Goal: Task Accomplishment & Management: Complete application form

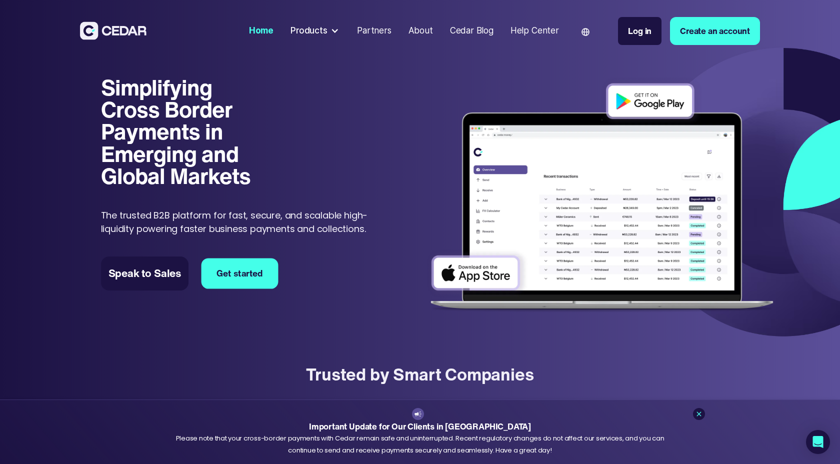
click at [259, 272] on link "Get started" at bounding box center [240, 273] width 77 height 31
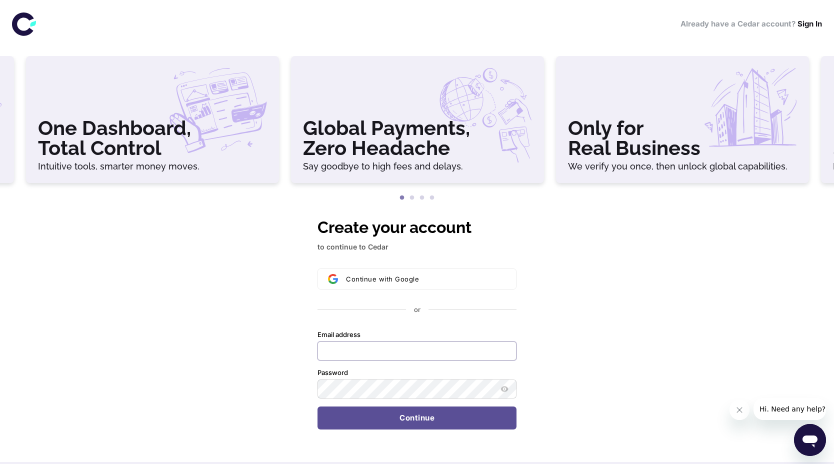
click at [462, 358] on input "Email address" at bounding box center [417, 351] width 199 height 19
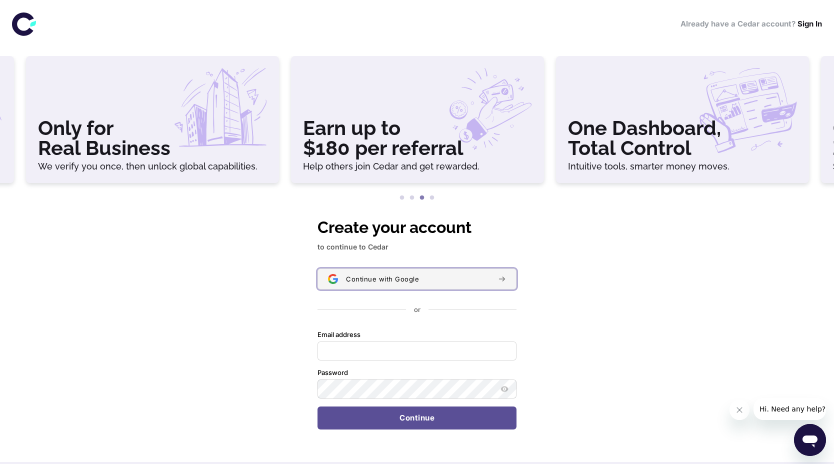
click at [469, 288] on button "Continue with Google" at bounding box center [417, 279] width 199 height 21
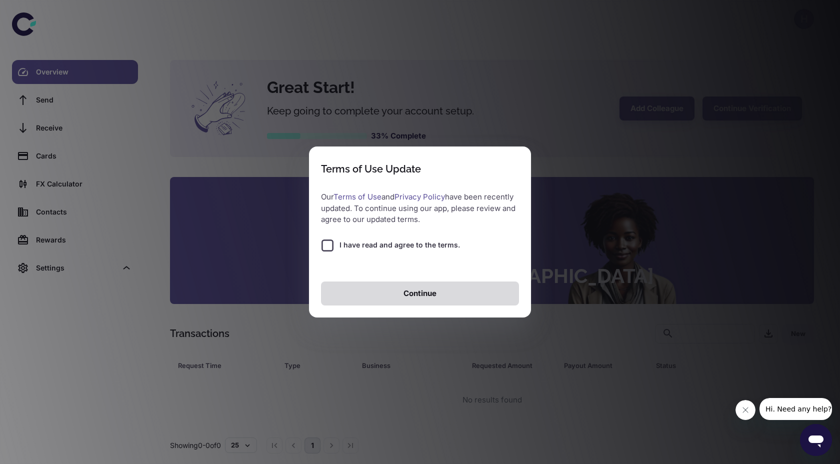
click at [485, 301] on button "Continue" at bounding box center [420, 294] width 198 height 24
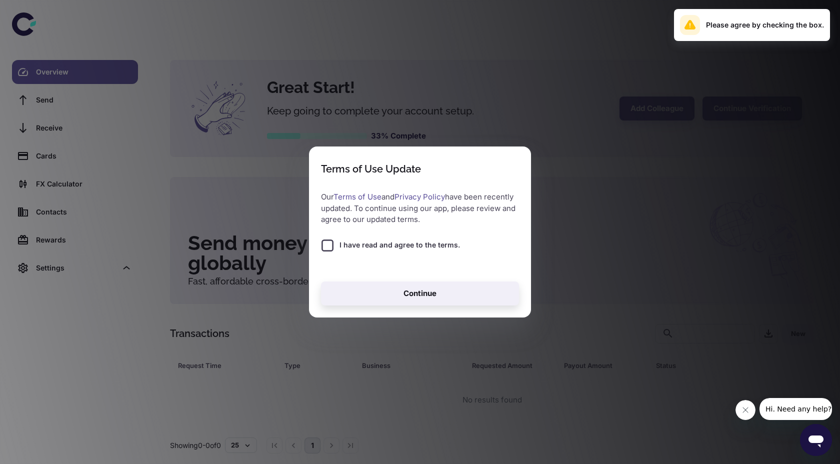
click at [343, 247] on span "I have read and agree to the terms." at bounding box center [400, 245] width 121 height 11
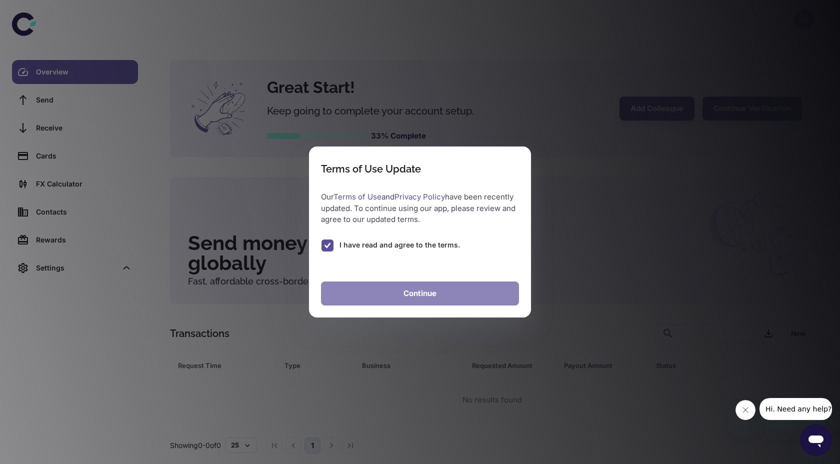
click at [412, 294] on button "Continue" at bounding box center [420, 294] width 198 height 24
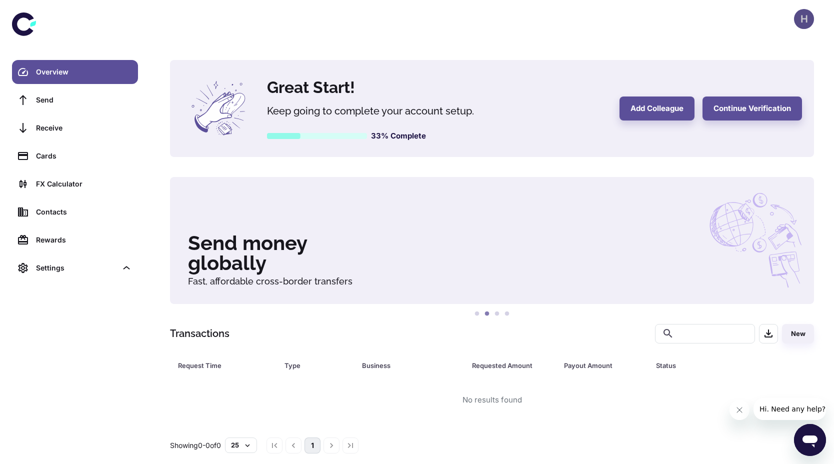
click at [802, 15] on div "H" at bounding box center [804, 19] width 20 height 20
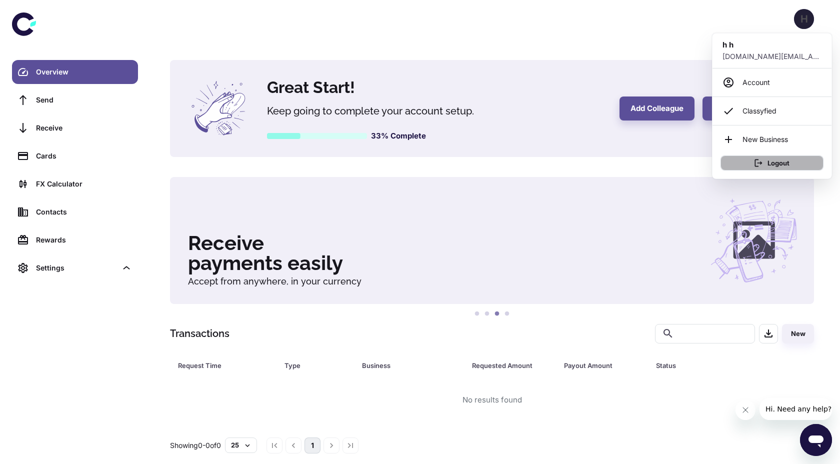
click at [782, 169] on button "Logout" at bounding box center [772, 163] width 103 height 15
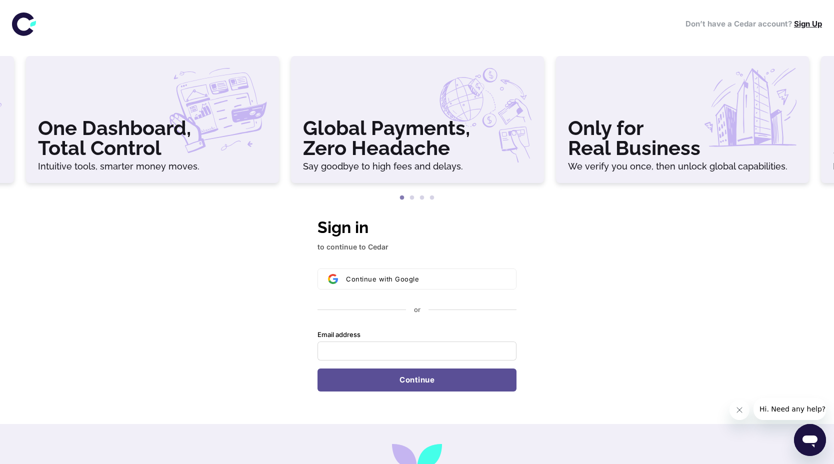
click at [811, 24] on link "Sign Up" at bounding box center [808, 24] width 28 height 10
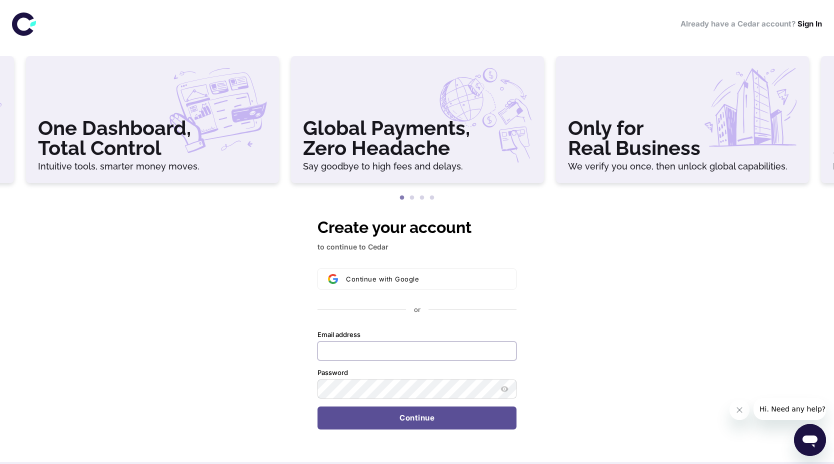
click at [479, 355] on input "Email address" at bounding box center [417, 351] width 199 height 19
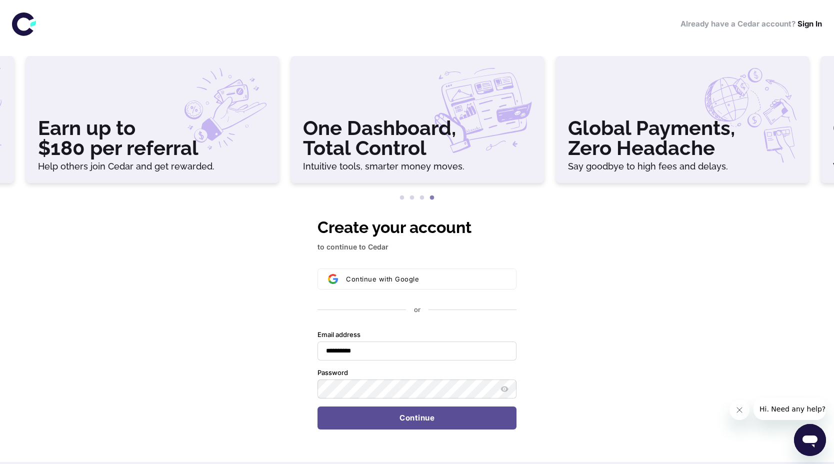
type input "**********"
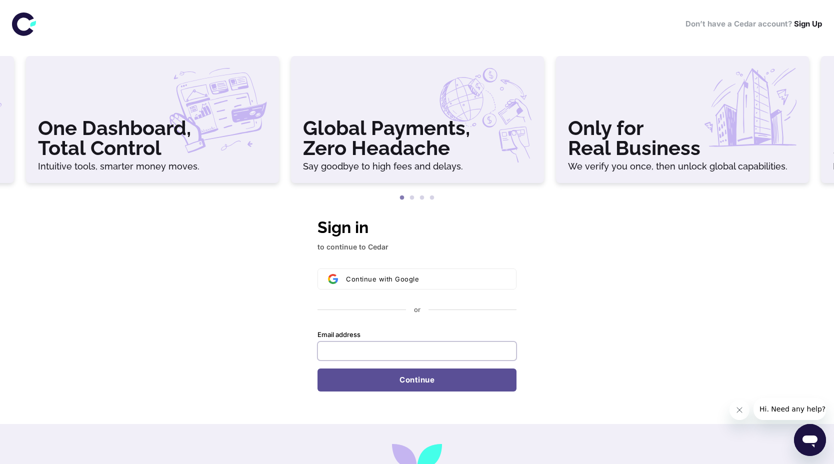
click at [451, 358] on input "Email address" at bounding box center [417, 351] width 199 height 19
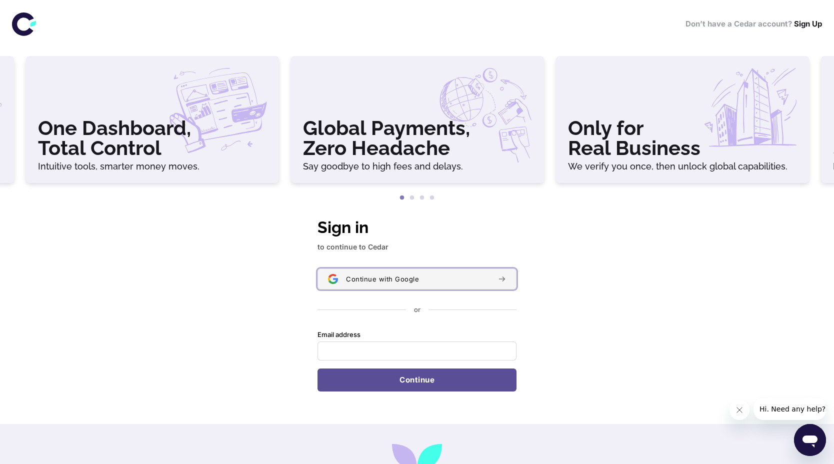
click at [506, 273] on button "Continue with Google" at bounding box center [417, 279] width 199 height 21
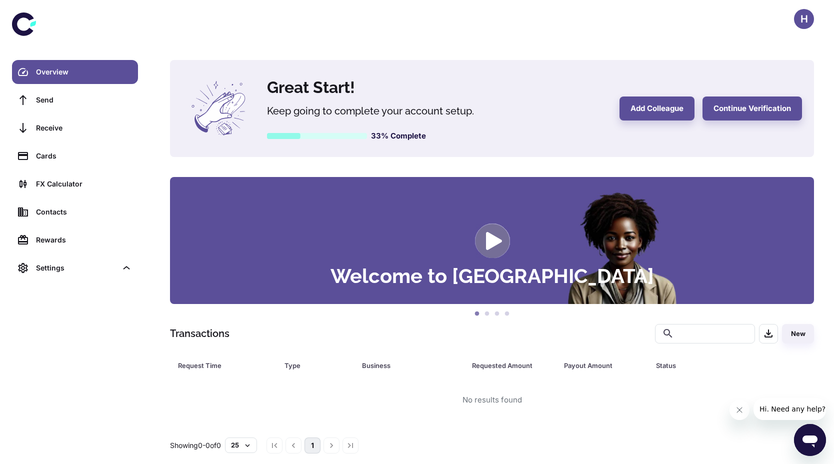
click at [423, 107] on h5 "Keep going to complete your account setup." at bounding box center [392, 111] width 250 height 15
click at [244, 110] on icon at bounding box center [218, 108] width 73 height 73
click at [727, 110] on button "Continue Verification" at bounding box center [753, 109] width 100 height 24
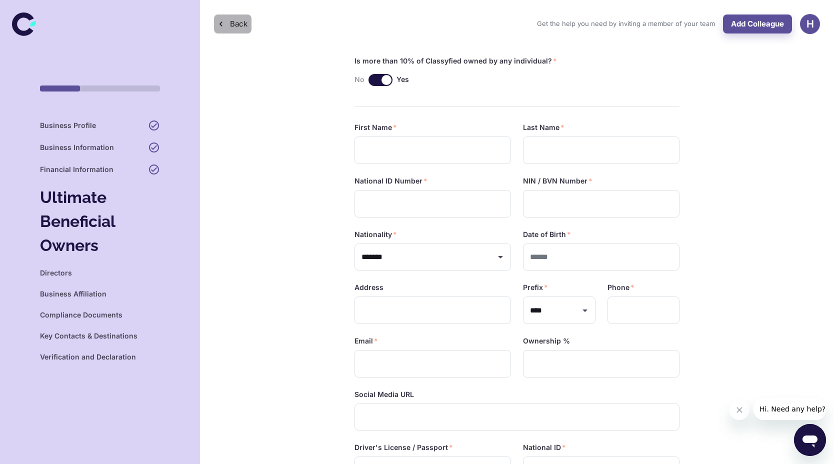
click at [219, 24] on icon "button" at bounding box center [221, 24] width 10 height 10
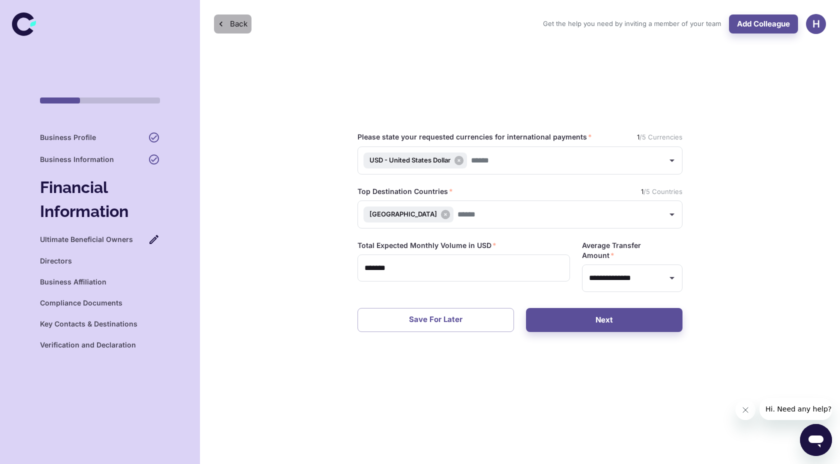
click at [219, 24] on icon "button" at bounding box center [221, 24] width 10 height 10
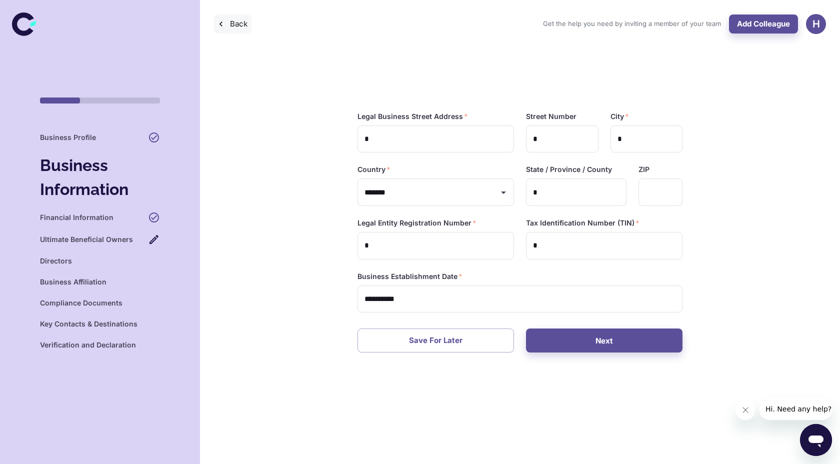
click at [219, 24] on icon "button" at bounding box center [221, 24] width 10 height 10
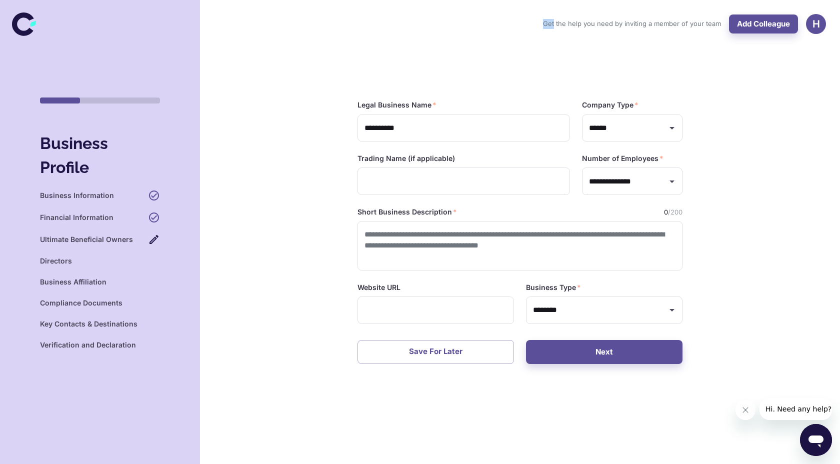
click at [219, 24] on div "Get the help you need by inviting a member of your team Add Colleague H" at bounding box center [520, 24] width 640 height 48
click at [598, 357] on button "Next" at bounding box center [604, 352] width 157 height 24
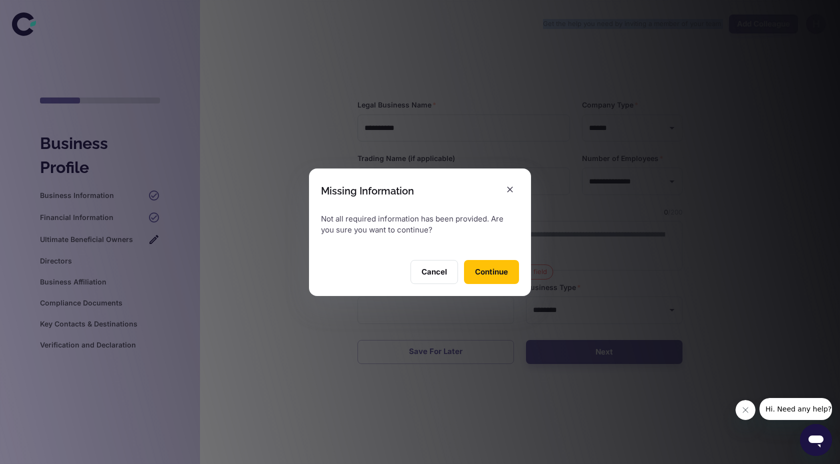
click at [482, 277] on button "Continue" at bounding box center [491, 272] width 55 height 24
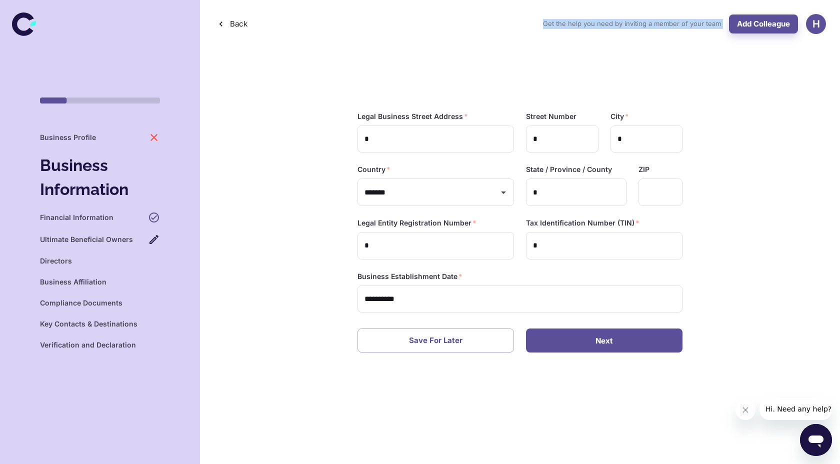
click at [562, 340] on button "Next" at bounding box center [604, 341] width 157 height 24
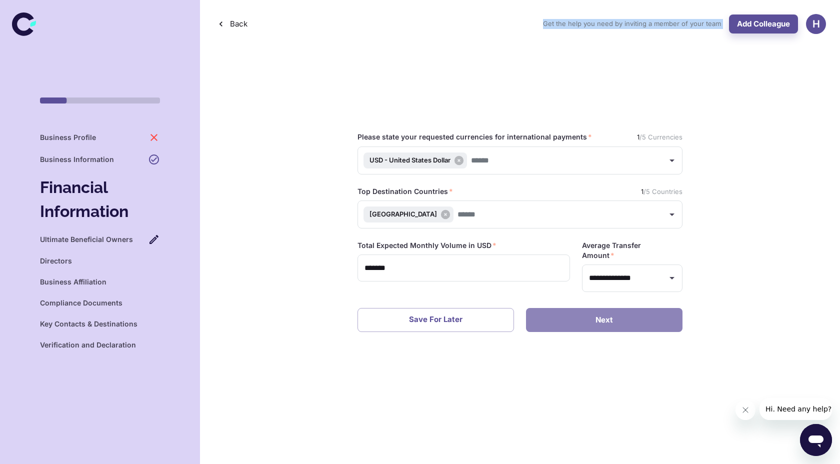
click at [564, 325] on button "Next" at bounding box center [604, 320] width 157 height 24
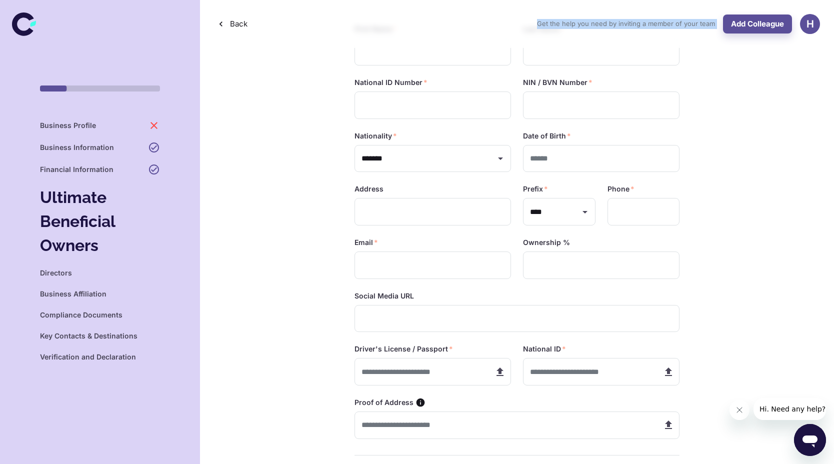
scroll to position [226, 0]
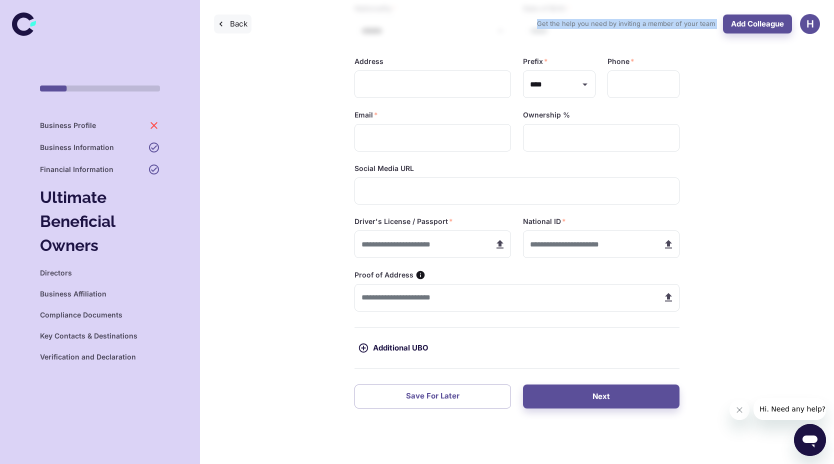
click at [226, 25] on button "Back" at bounding box center [233, 24] width 38 height 19
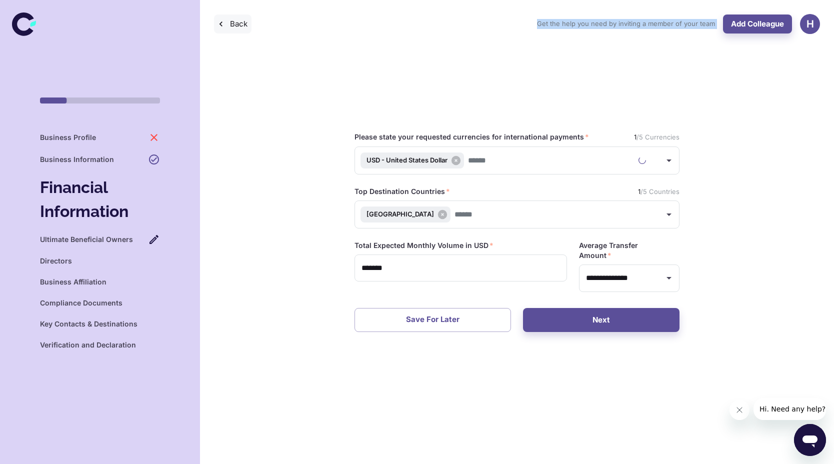
scroll to position [0, 0]
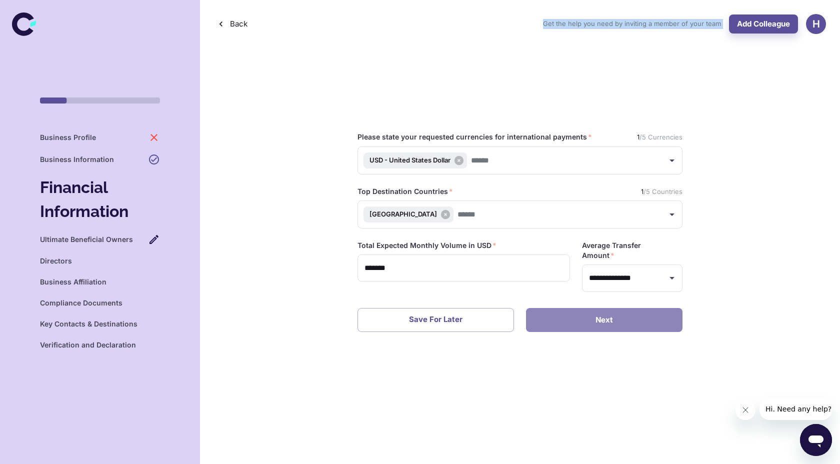
click at [589, 322] on button "Next" at bounding box center [604, 320] width 157 height 24
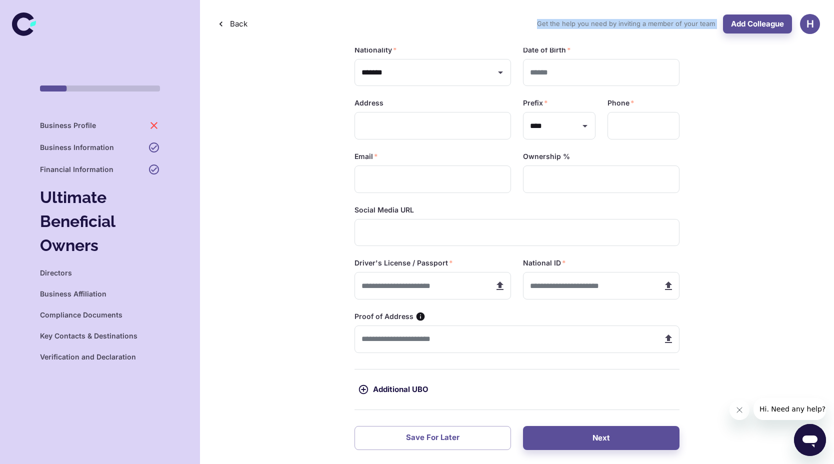
scroll to position [226, 0]
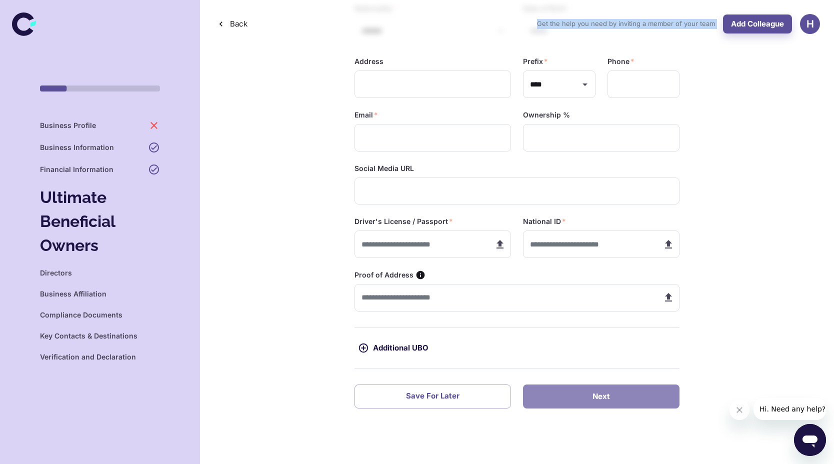
click at [575, 400] on button "Next" at bounding box center [601, 397] width 157 height 24
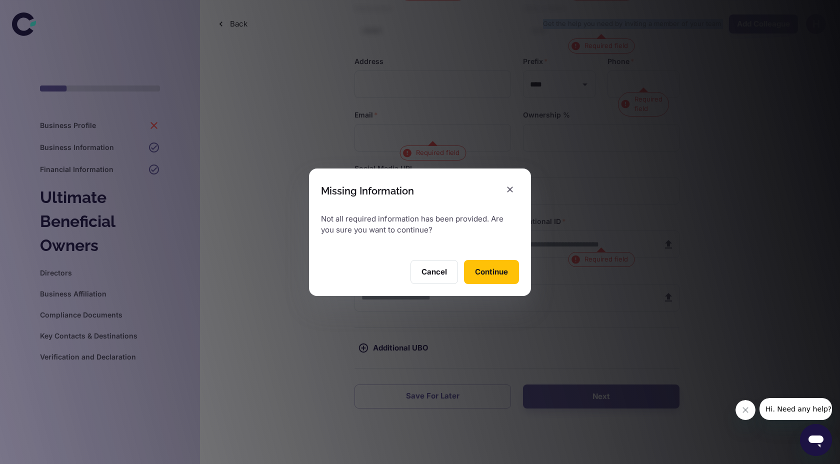
click at [504, 275] on button "Continue" at bounding box center [491, 272] width 55 height 24
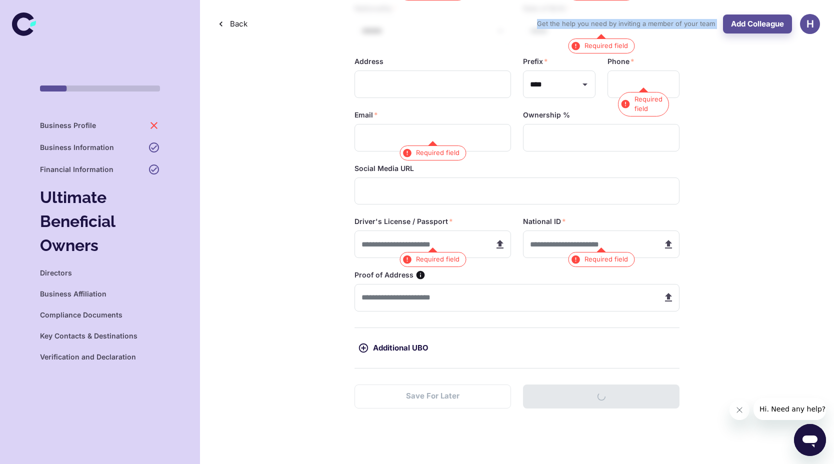
scroll to position [0, 0]
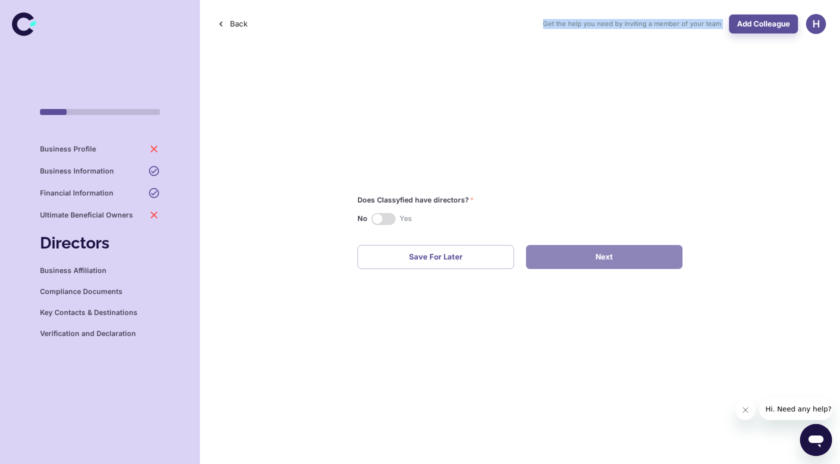
click at [574, 258] on button "Next" at bounding box center [604, 257] width 157 height 24
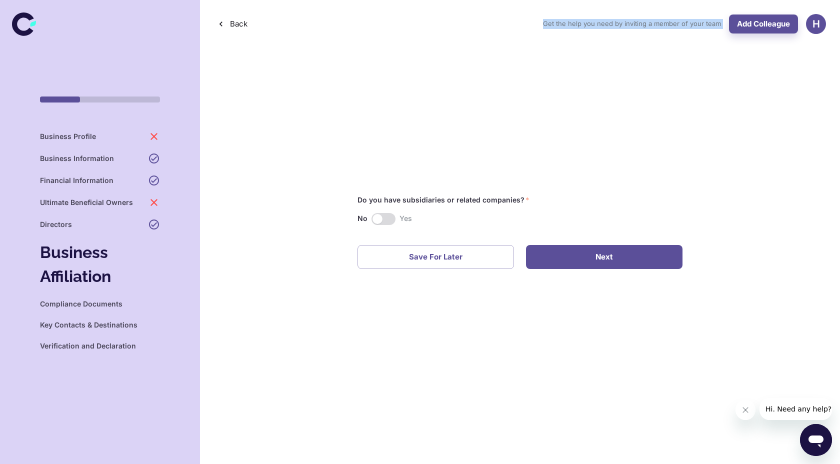
click at [584, 268] on button "Next" at bounding box center [604, 257] width 157 height 24
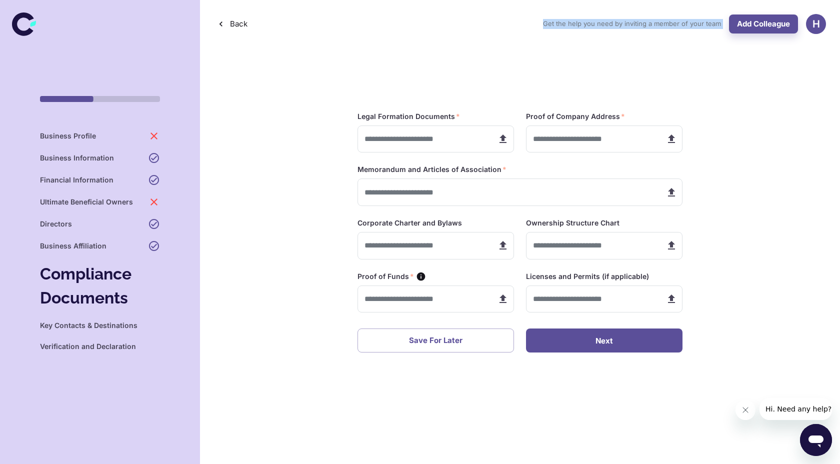
click at [616, 339] on button "Next" at bounding box center [604, 341] width 157 height 24
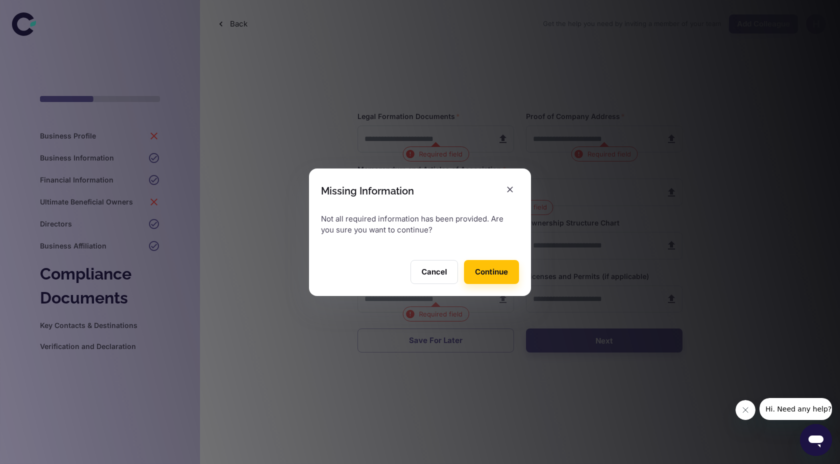
drag, startPoint x: 616, startPoint y: 339, endPoint x: 592, endPoint y: 291, distance: 53.9
click at [606, 313] on div "Missing Information Not all required information has been provided. Are you sur…" at bounding box center [420, 232] width 840 height 464
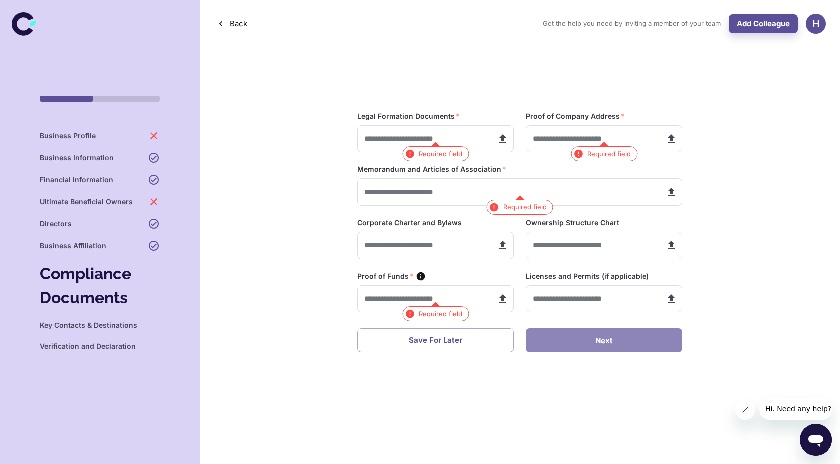
click at [595, 352] on button "Next" at bounding box center [604, 341] width 157 height 24
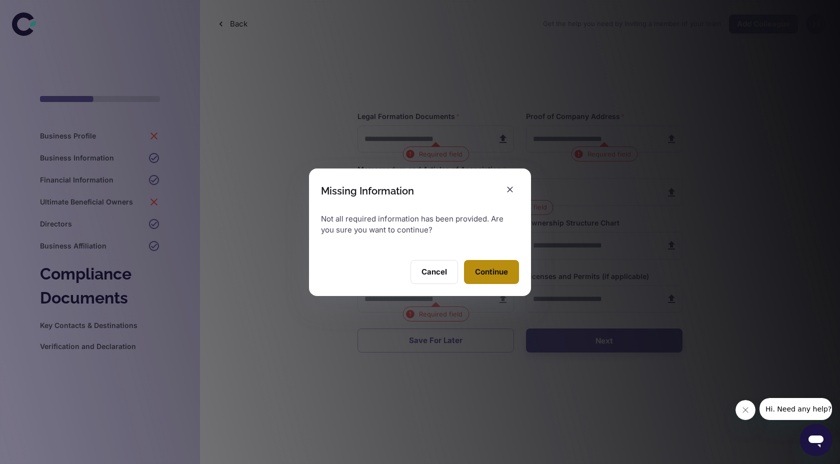
click at [491, 269] on button "Continue" at bounding box center [491, 272] width 55 height 24
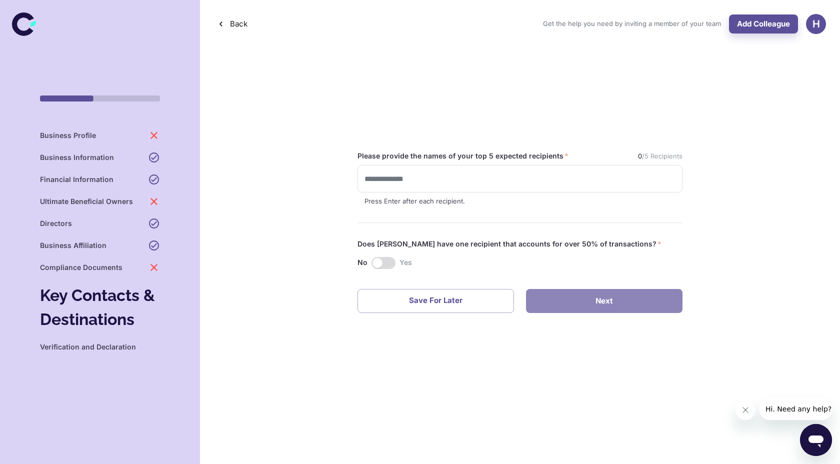
click at [554, 300] on button "Next" at bounding box center [604, 301] width 157 height 24
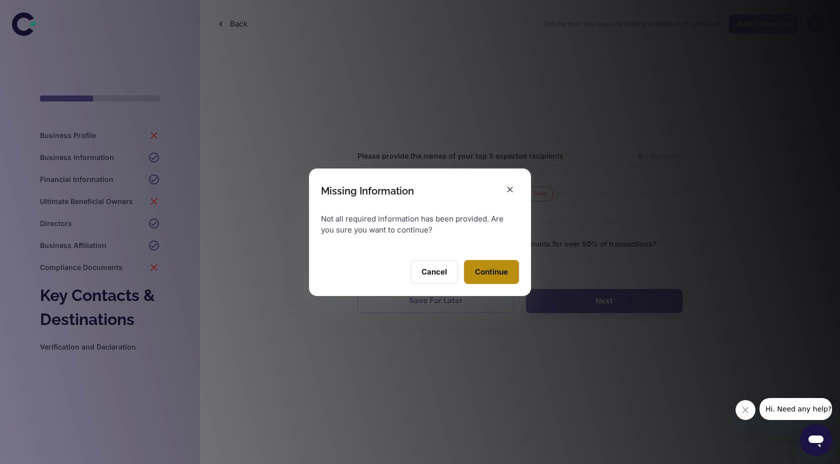
click at [501, 271] on button "Continue" at bounding box center [491, 272] width 55 height 24
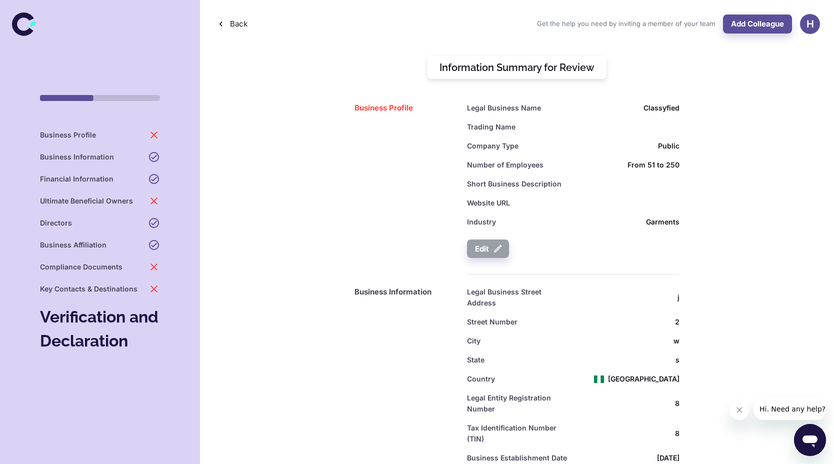
click at [127, 137] on div "Business Profile" at bounding box center [100, 135] width 120 height 12
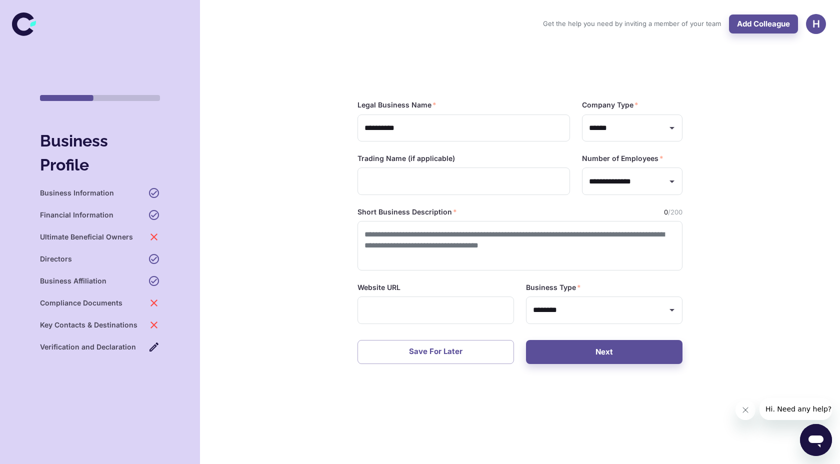
click at [117, 346] on h6 "Verification and Declaration" at bounding box center [88, 347] width 96 height 11
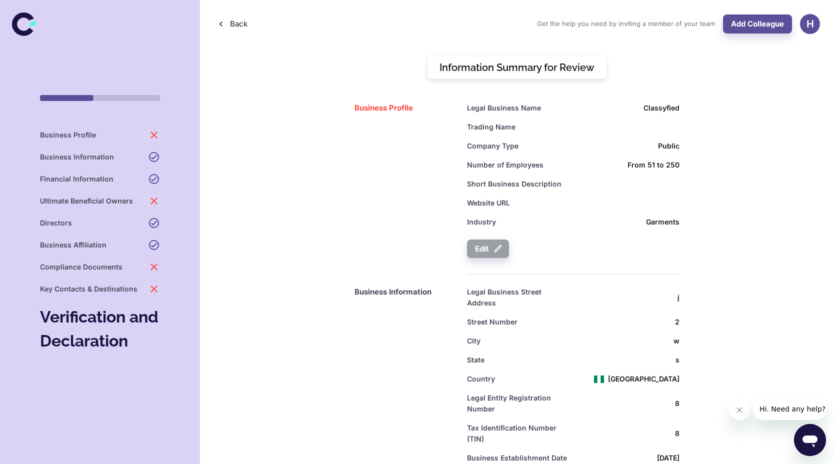
click at [140, 133] on div "Business Profile" at bounding box center [100, 135] width 120 height 12
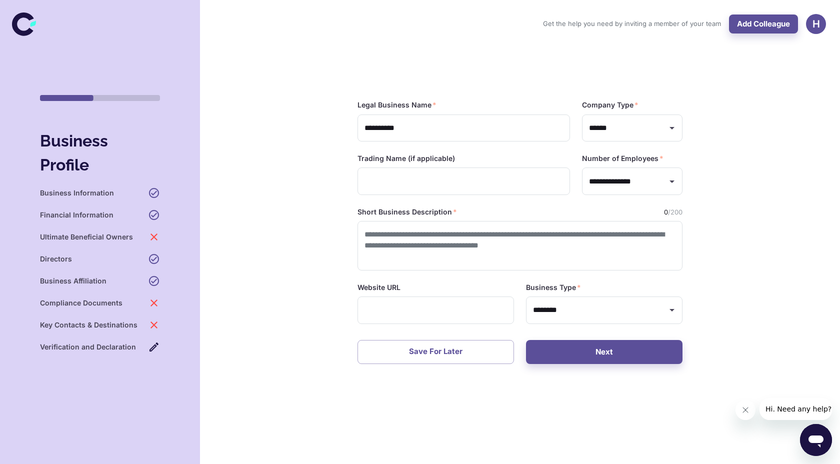
click at [122, 195] on div "Business Information" at bounding box center [100, 193] width 120 height 12
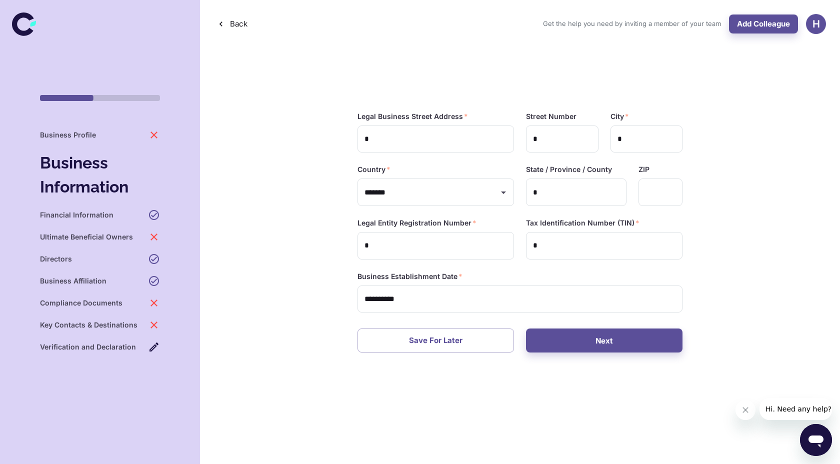
click at [136, 141] on div "Business Profile" at bounding box center [100, 135] width 120 height 12
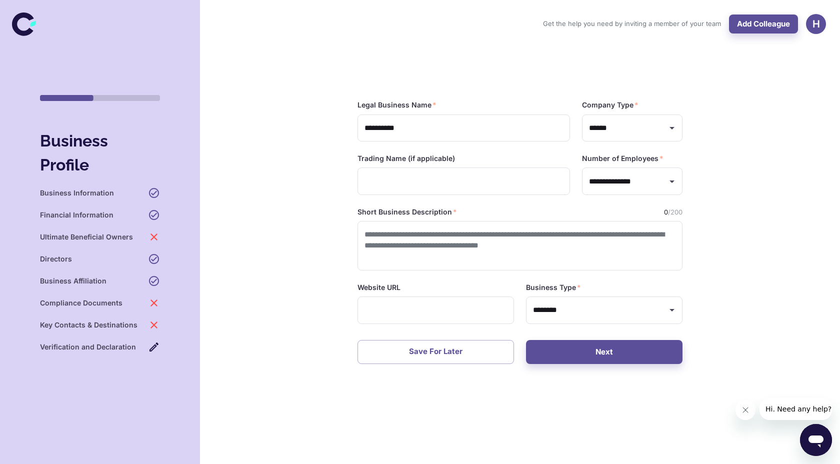
click at [82, 258] on div "Directors" at bounding box center [100, 259] width 120 height 12
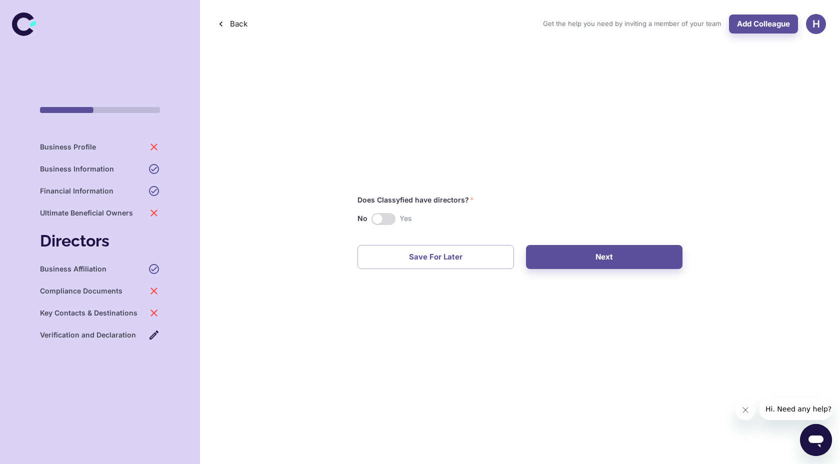
click at [393, 219] on span at bounding box center [384, 219] width 24 height 12
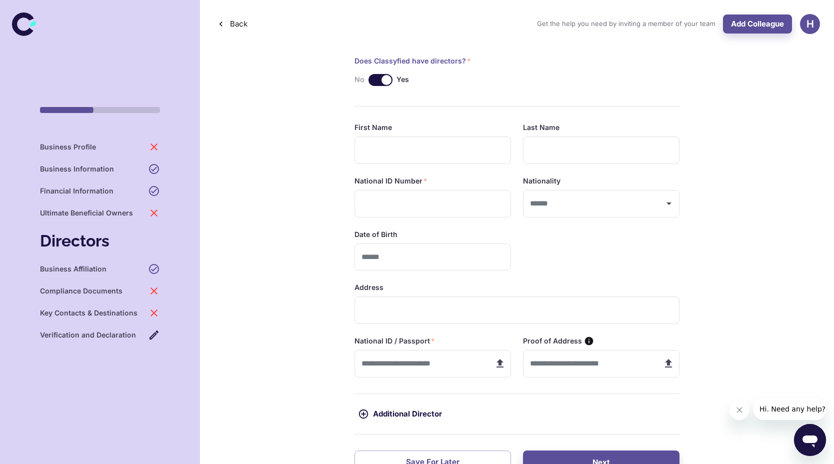
type input "*******"
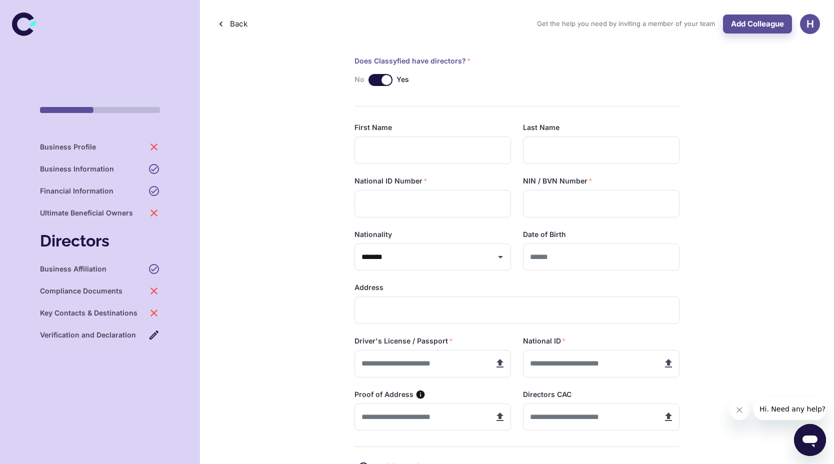
click at [149, 191] on icon at bounding box center [154, 191] width 12 height 12
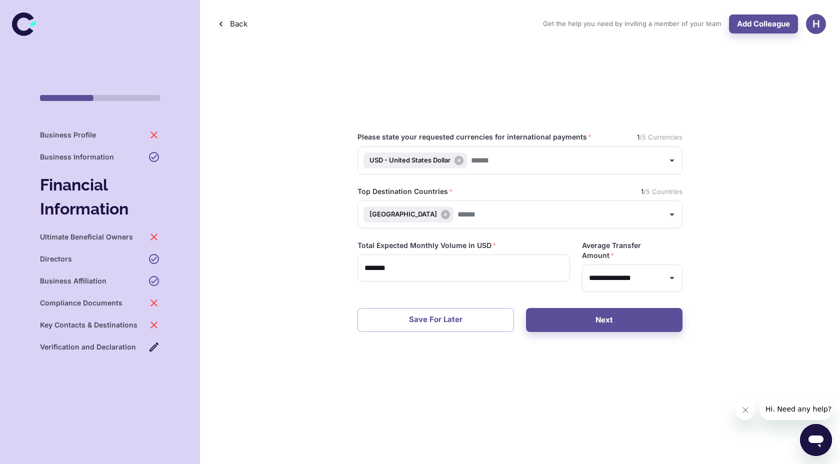
click at [102, 241] on h6 "Ultimate Beneficial Owners" at bounding box center [86, 237] width 93 height 11
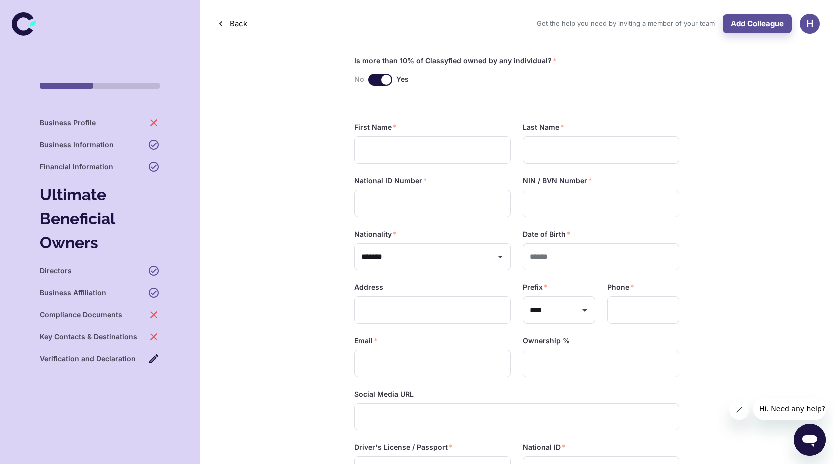
click at [119, 314] on h6 "Compliance Documents" at bounding box center [81, 315] width 83 height 11
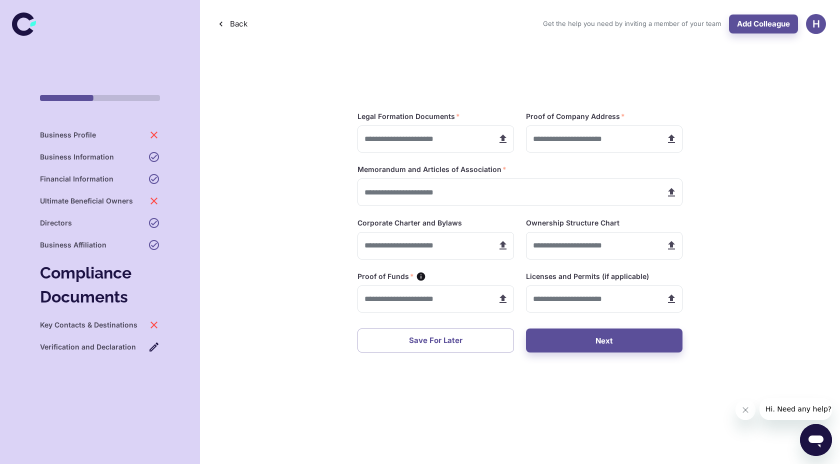
click at [93, 157] on h6 "Business Information" at bounding box center [77, 157] width 74 height 11
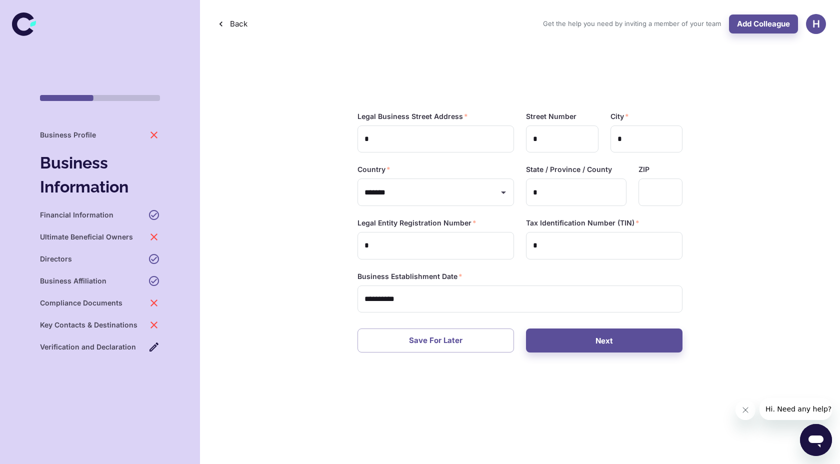
click at [86, 216] on h6 "Financial Information" at bounding box center [77, 215] width 74 height 11
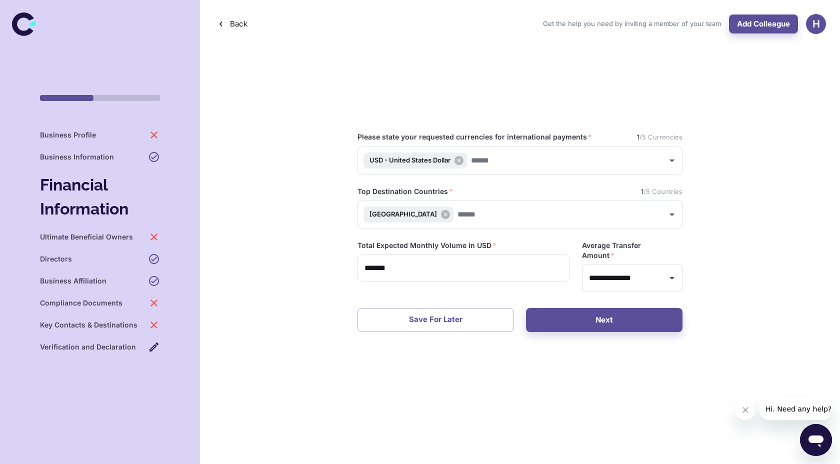
click at [119, 240] on h6 "Ultimate Beneficial Owners" at bounding box center [86, 237] width 93 height 11
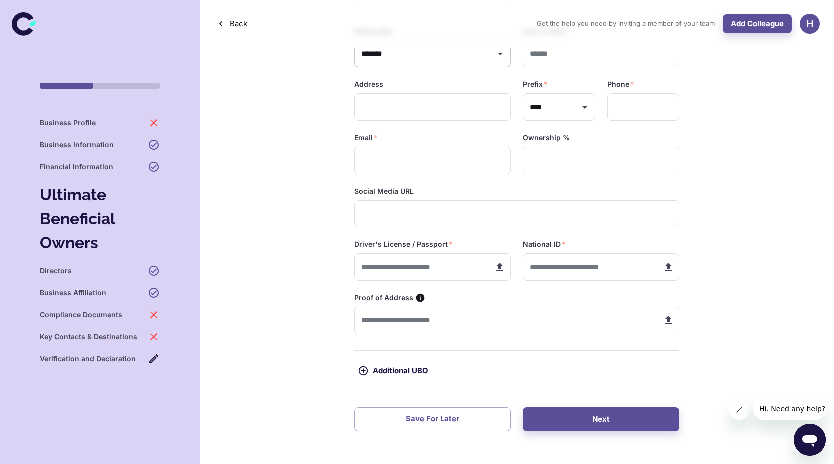
scroll to position [226, 0]
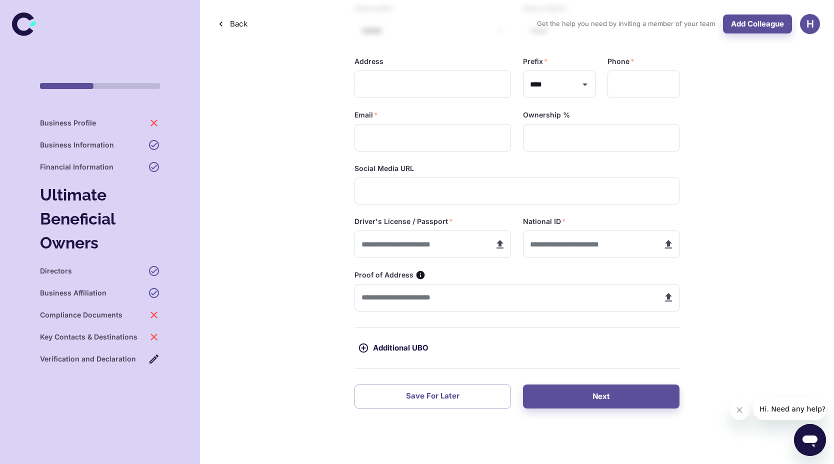
click at [140, 266] on div "Directors" at bounding box center [100, 271] width 120 height 12
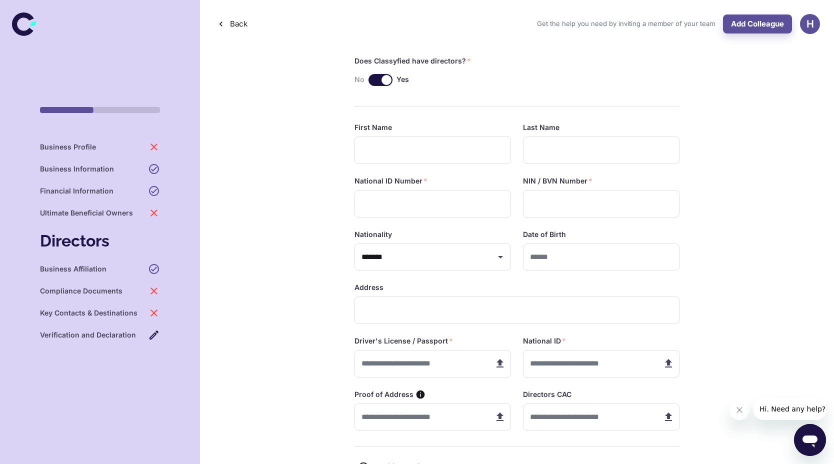
click at [133, 275] on div "Business Affiliation" at bounding box center [100, 269] width 120 height 12
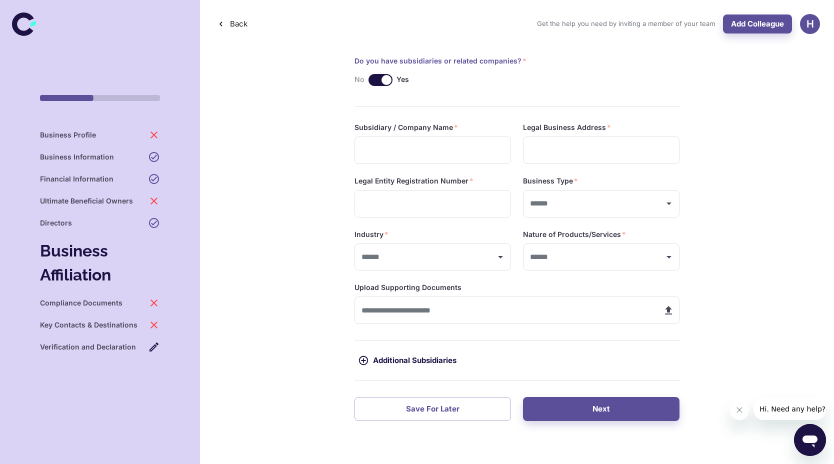
click at [109, 327] on h6 "Key Contacts & Destinations" at bounding box center [89, 325] width 98 height 11
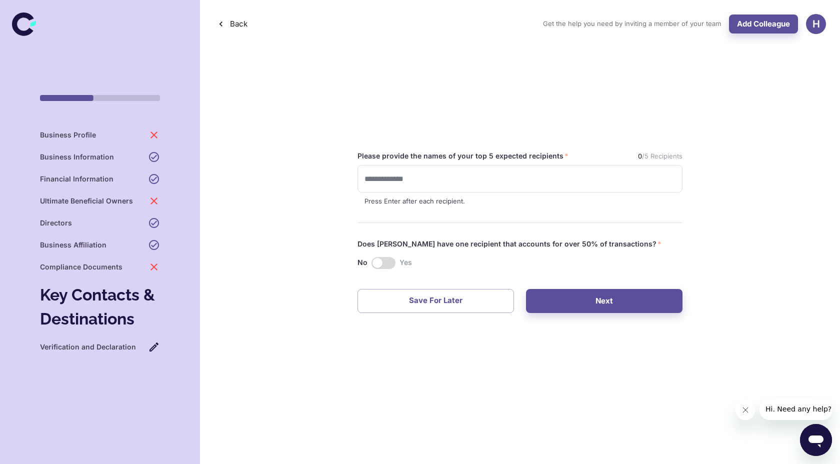
click at [146, 242] on div "Business Affiliation" at bounding box center [100, 245] width 120 height 12
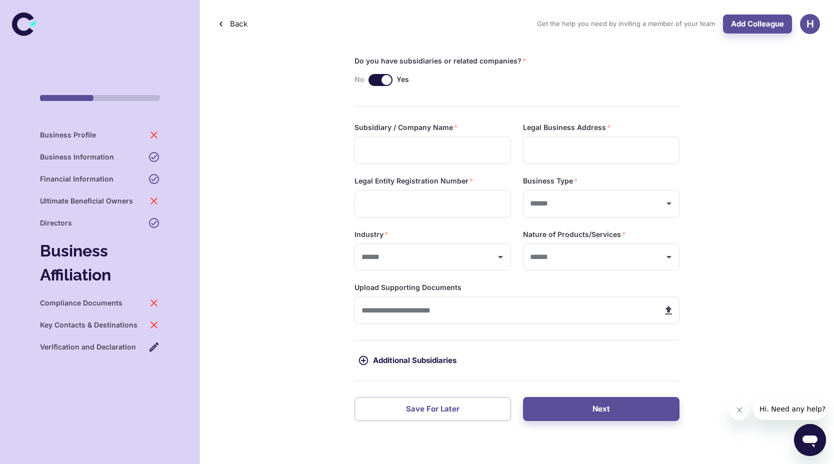
click at [141, 304] on div "Compliance Documents" at bounding box center [100, 303] width 120 height 12
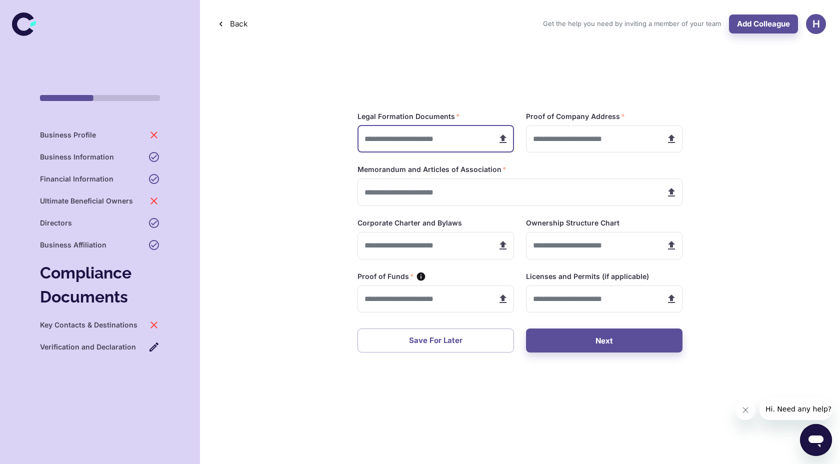
click at [398, 141] on input "text" at bounding box center [424, 140] width 132 height 28
click at [133, 326] on h6 "Key Contacts & Destinations" at bounding box center [89, 325] width 98 height 11
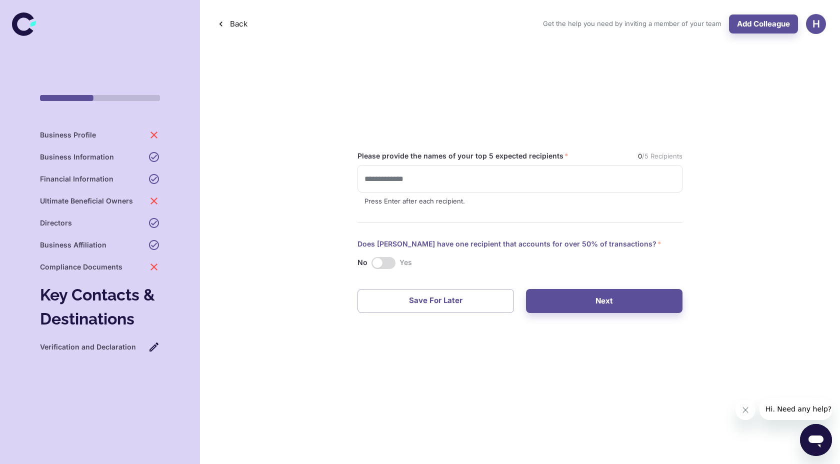
click at [152, 348] on icon at bounding box center [154, 347] width 9 height 9
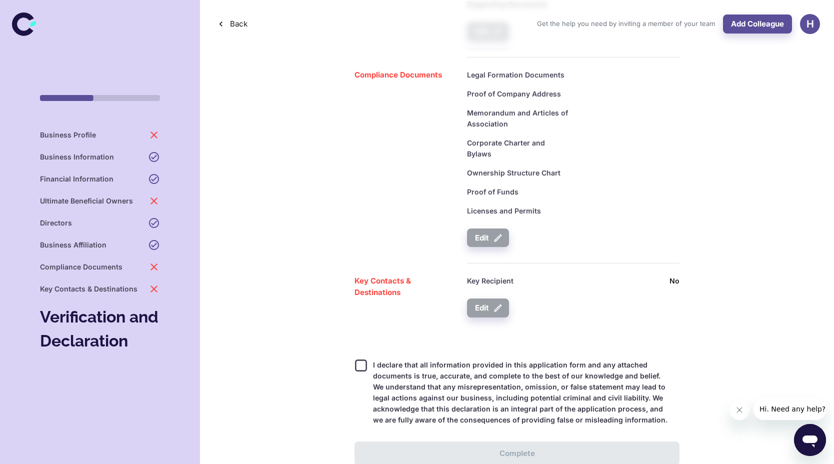
scroll to position [1328, 0]
click at [118, 286] on h6 "Key Contacts & Destinations" at bounding box center [89, 289] width 98 height 11
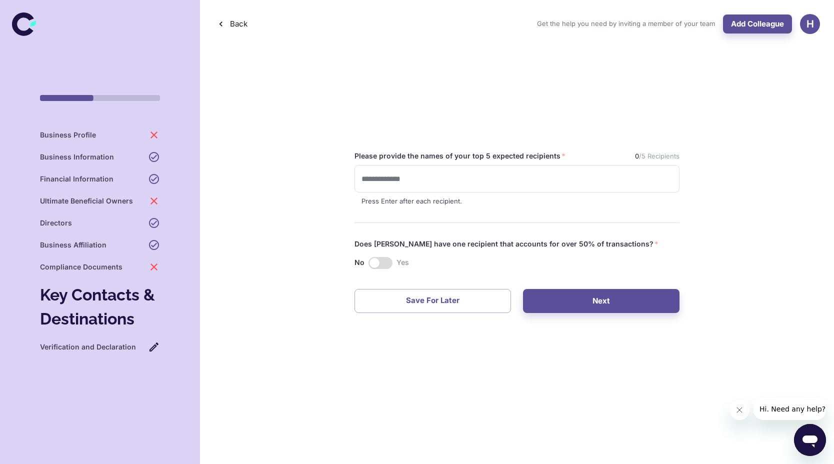
scroll to position [0, 0]
click at [504, 176] on input "text" at bounding box center [520, 179] width 316 height 19
click at [132, 349] on h6 "Verification and Declaration" at bounding box center [88, 347] width 96 height 11
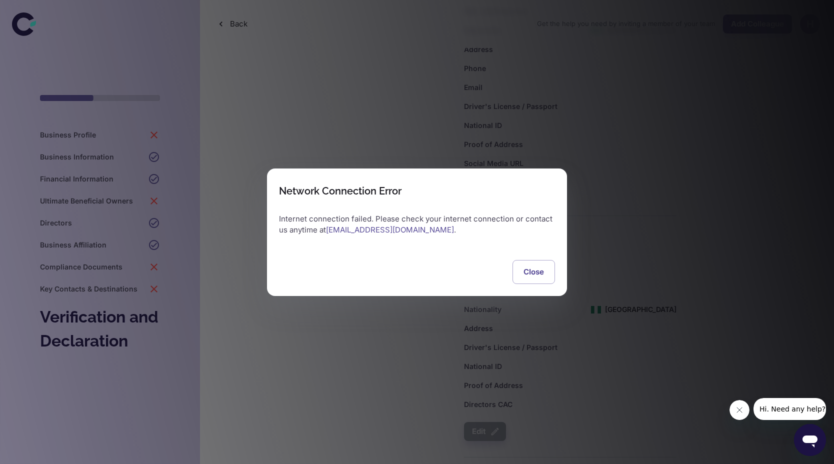
scroll to position [1446, 0]
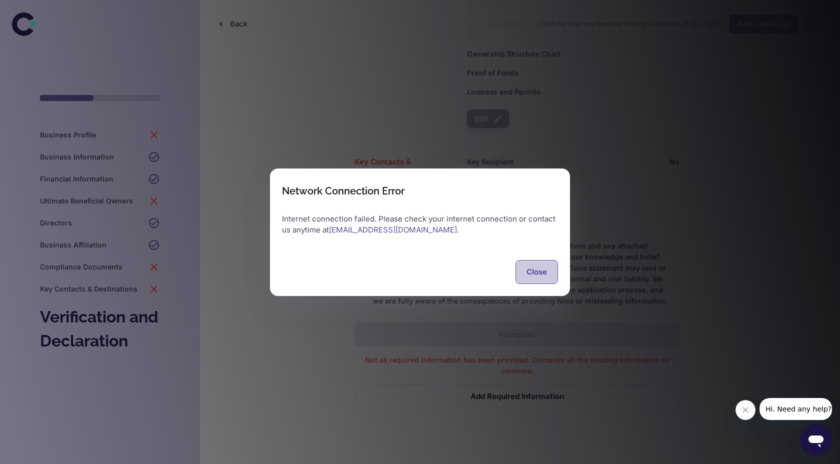
click at [537, 269] on button "Close" at bounding box center [537, 272] width 43 height 24
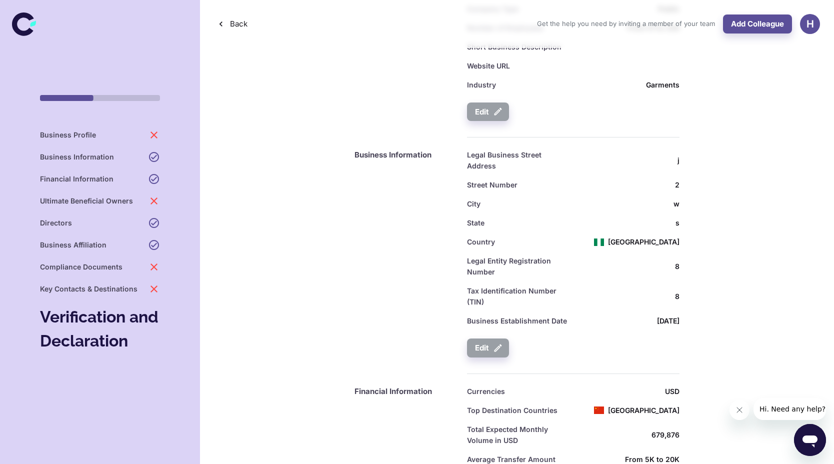
scroll to position [0, 0]
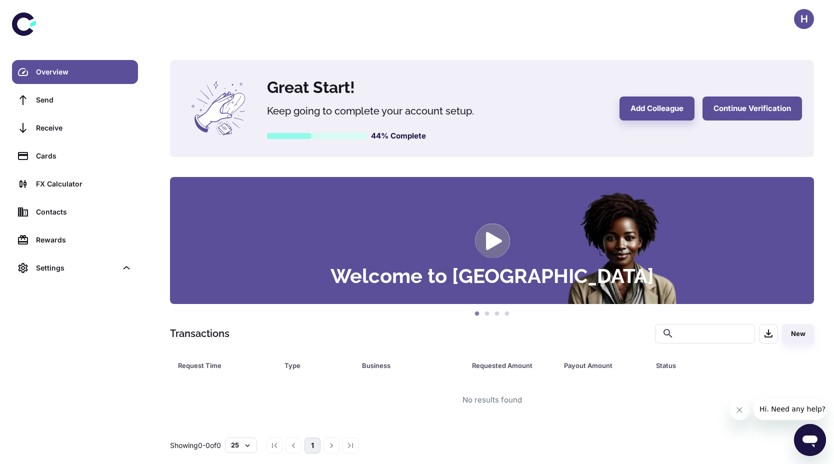
click at [771, 112] on button "Continue Verification" at bounding box center [753, 109] width 100 height 24
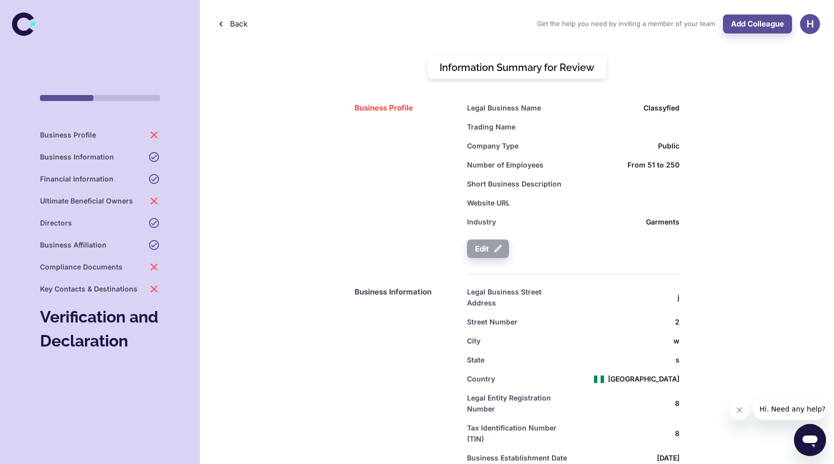
click at [149, 139] on icon at bounding box center [154, 135] width 12 height 12
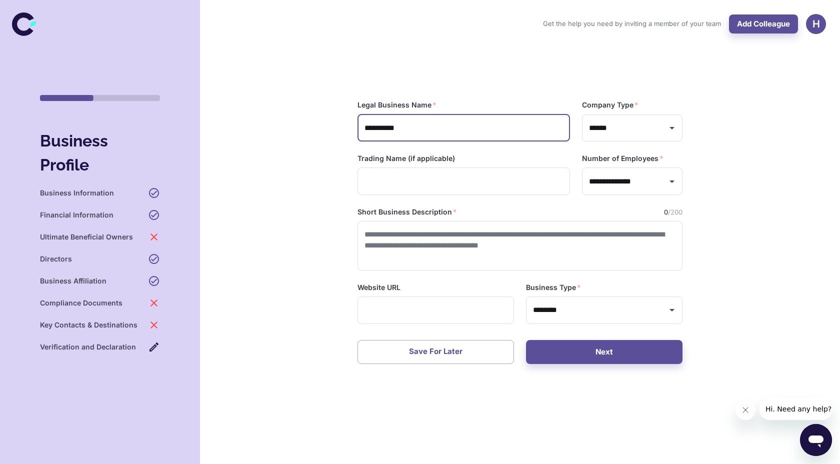
click at [531, 133] on input "**********" at bounding box center [464, 129] width 213 height 28
type input "*"
click at [657, 125] on input "******" at bounding box center [625, 128] width 77 height 19
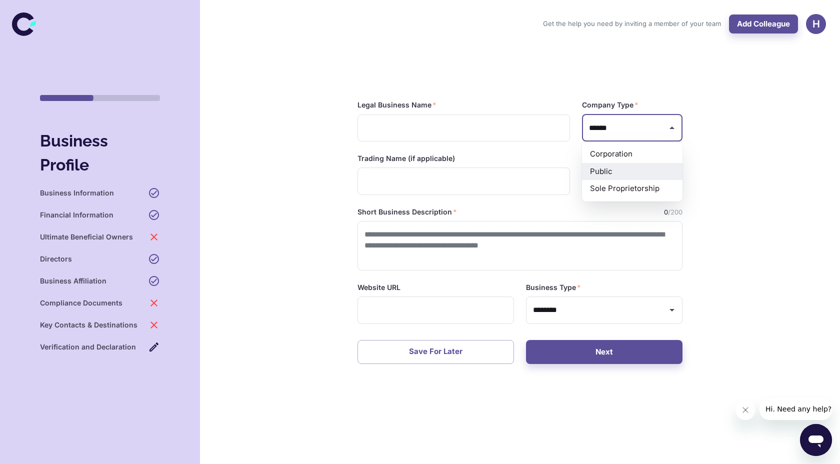
click at [709, 143] on div "**********" at bounding box center [520, 232] width 640 height 464
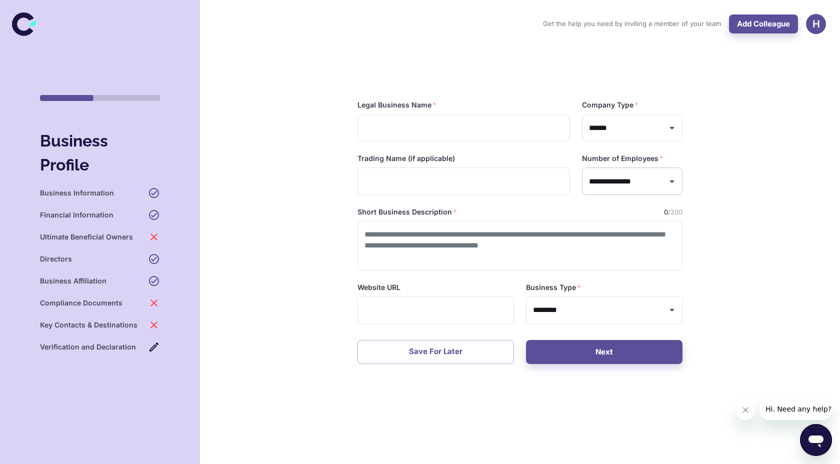
click at [664, 183] on div "**********" at bounding box center [632, 182] width 101 height 28
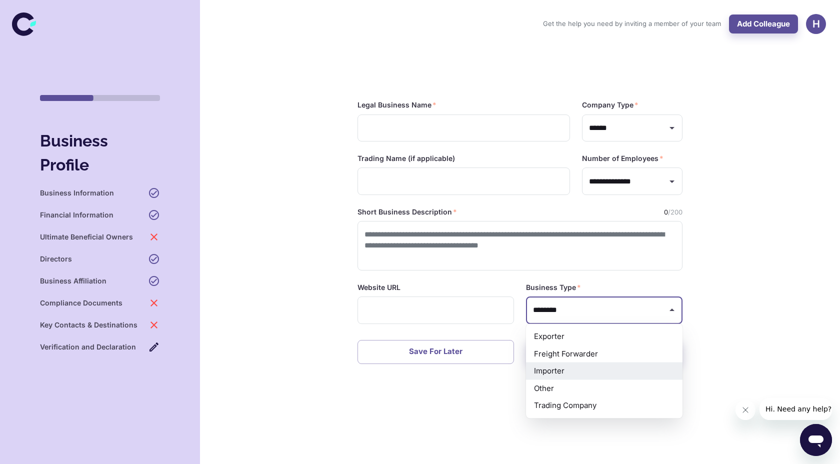
click at [562, 311] on input "********" at bounding box center [597, 310] width 133 height 19
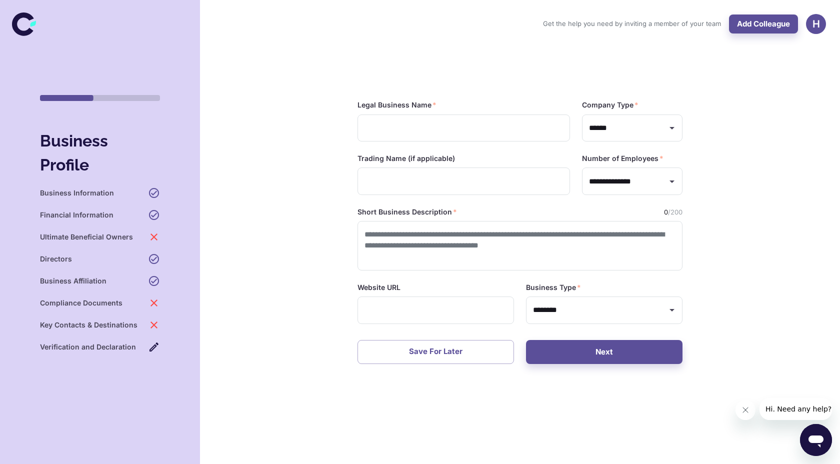
click at [777, 321] on div "**********" at bounding box center [520, 232] width 640 height 464
click at [148, 212] on icon at bounding box center [154, 215] width 12 height 12
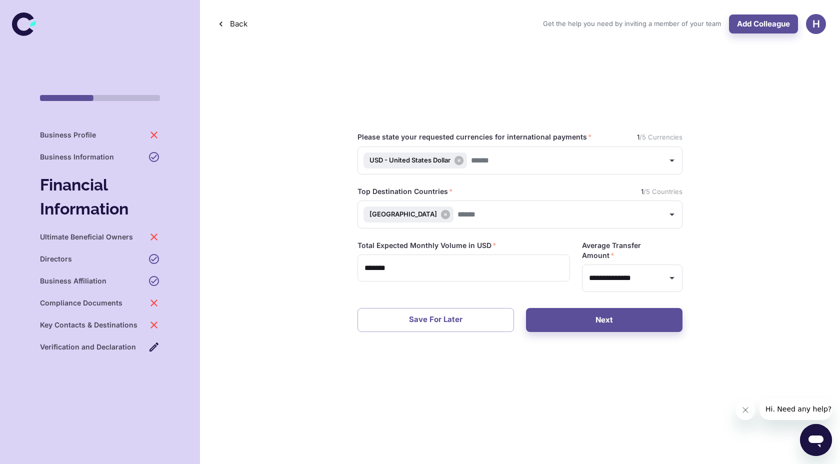
click at [151, 153] on icon at bounding box center [154, 157] width 10 height 10
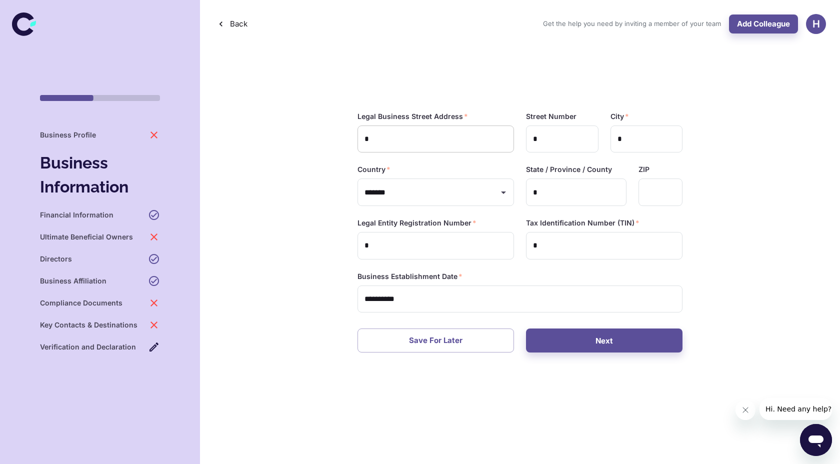
click at [417, 145] on input "*" at bounding box center [436, 140] width 157 height 28
click at [576, 142] on input "*" at bounding box center [562, 140] width 73 height 28
click at [658, 142] on input "*" at bounding box center [647, 140] width 73 height 28
click at [577, 202] on input "*" at bounding box center [576, 193] width 101 height 28
click at [444, 247] on input "*" at bounding box center [436, 246] width 157 height 28
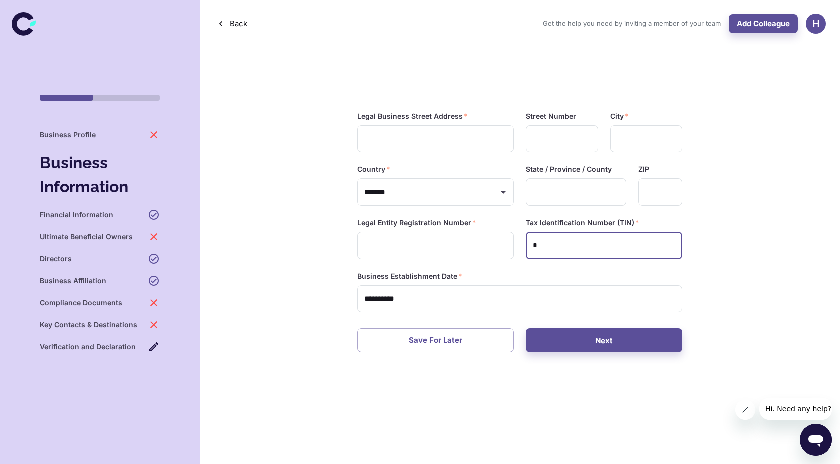
click at [555, 234] on input "*" at bounding box center [604, 246] width 157 height 28
click at [485, 302] on body "**********" at bounding box center [420, 232] width 840 height 464
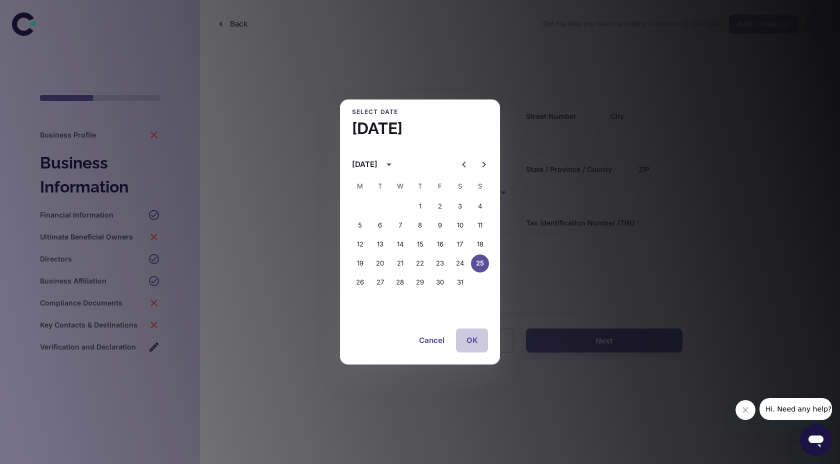
click at [478, 342] on button "OK" at bounding box center [472, 341] width 32 height 24
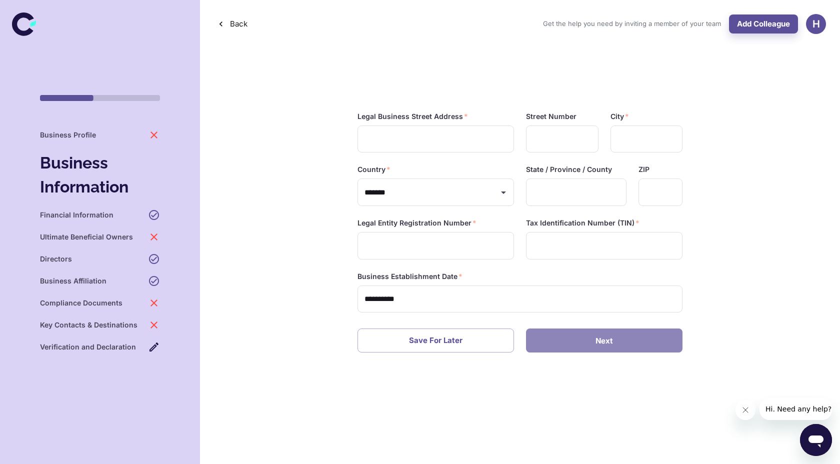
click at [558, 347] on button "Next" at bounding box center [604, 341] width 157 height 24
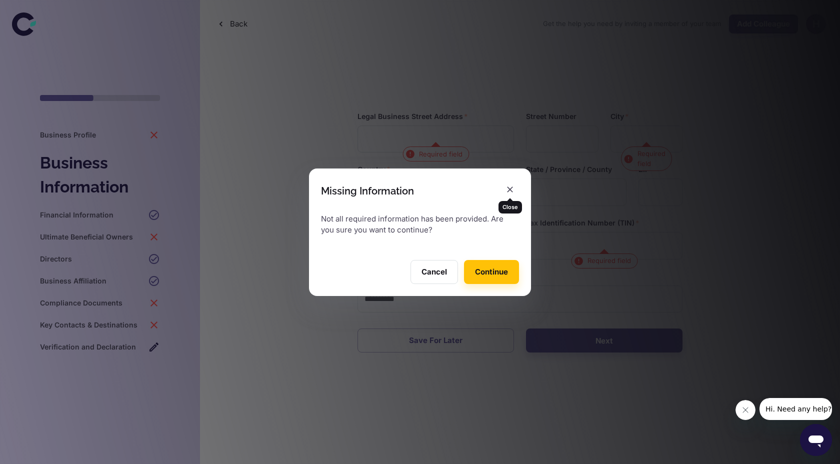
click at [511, 191] on icon "button" at bounding box center [510, 190] width 10 height 10
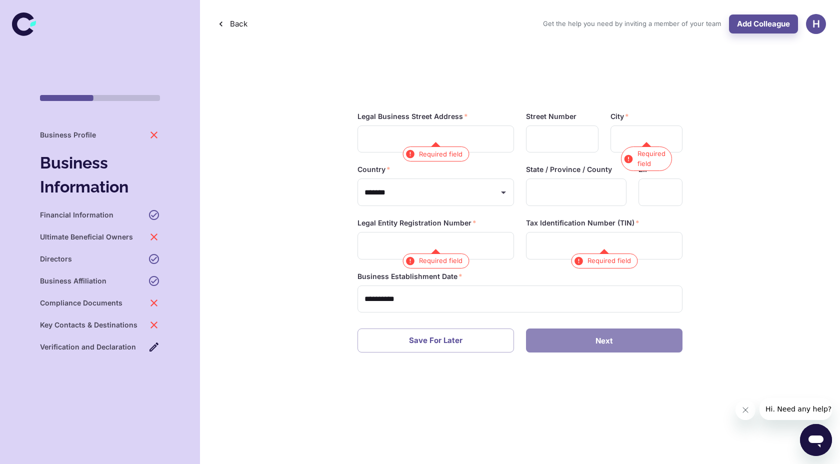
click at [562, 341] on button "Next" at bounding box center [604, 341] width 157 height 24
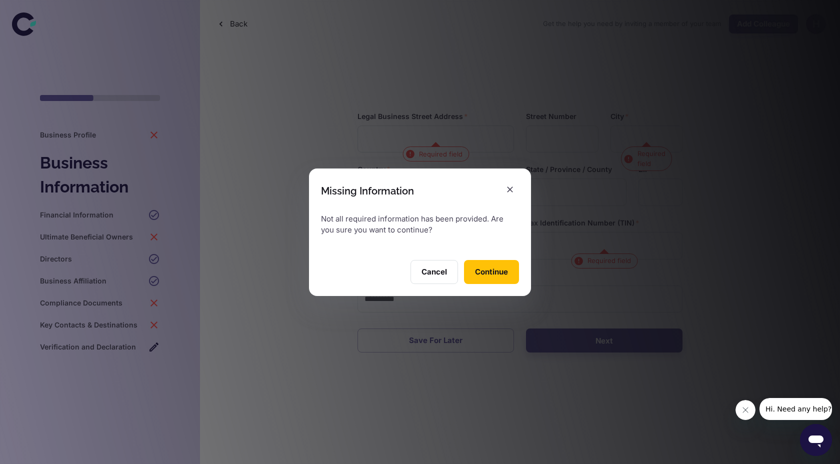
click at [502, 273] on button "Continue" at bounding box center [491, 272] width 55 height 24
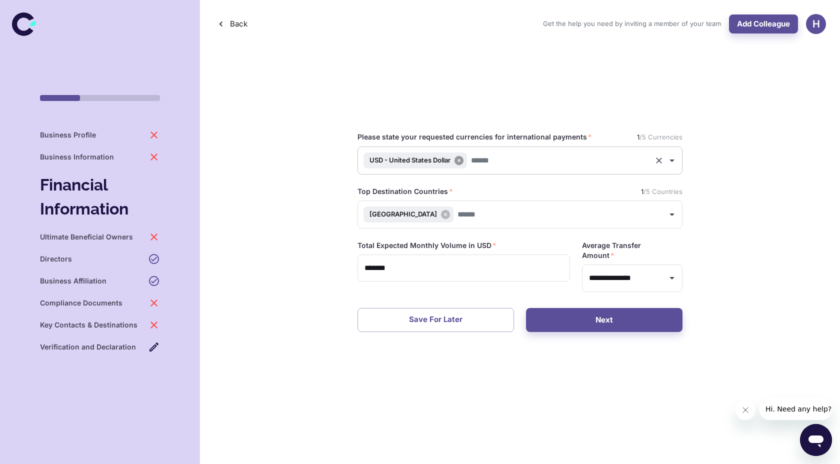
click at [462, 159] on icon at bounding box center [459, 160] width 11 height 11
click at [441, 214] on icon at bounding box center [445, 214] width 9 height 9
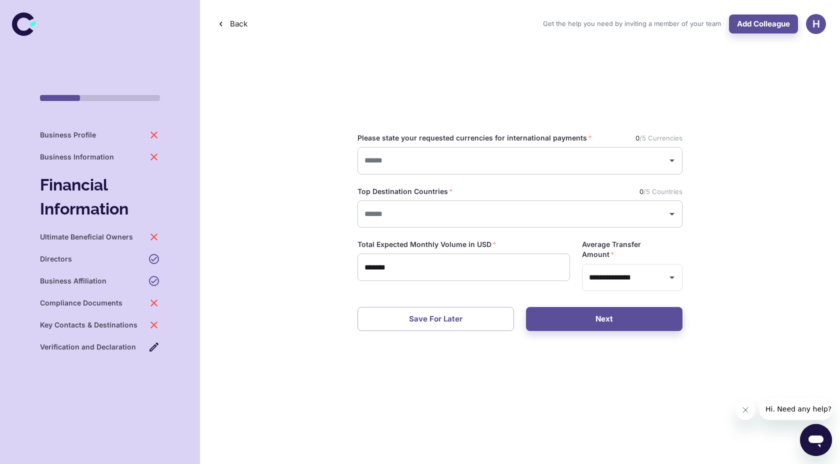
click at [412, 270] on input "*******" at bounding box center [464, 268] width 213 height 28
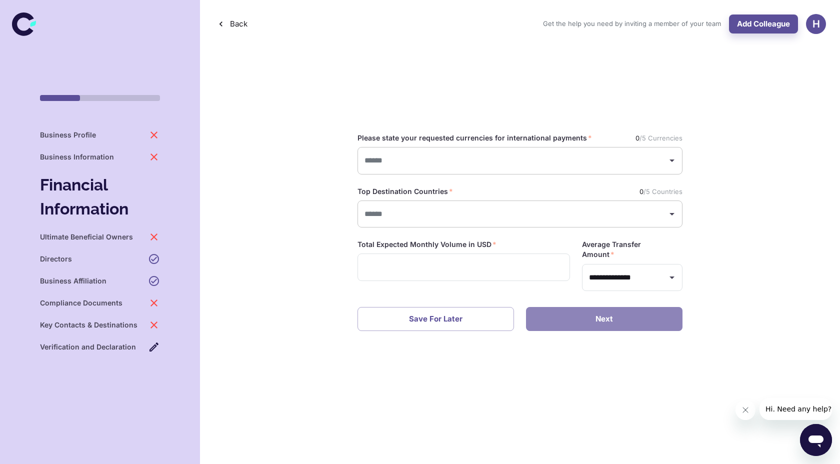
click at [604, 310] on button "Next" at bounding box center [604, 319] width 157 height 24
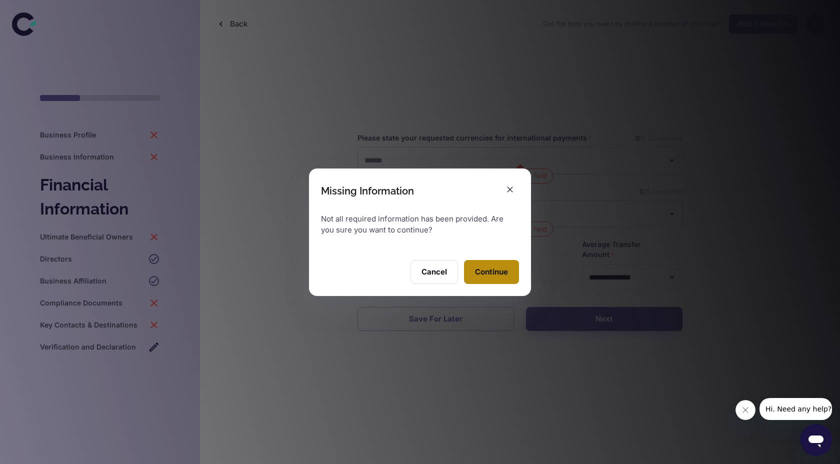
click at [510, 278] on button "Continue" at bounding box center [491, 272] width 55 height 24
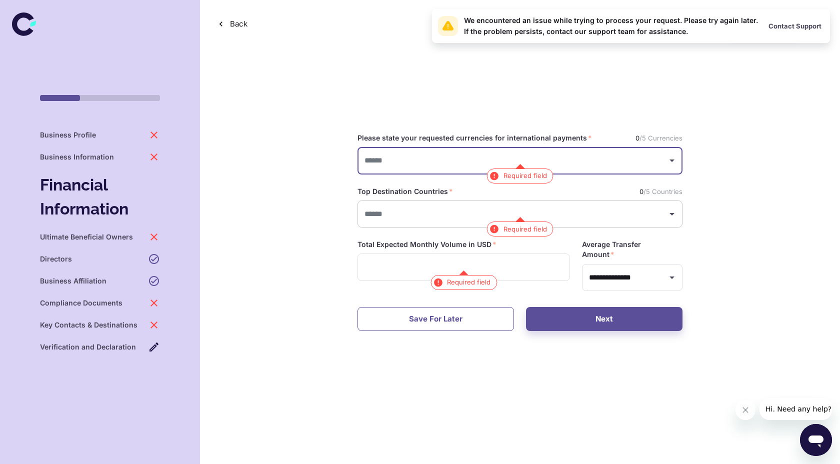
click at [465, 325] on button "Save for Later" at bounding box center [436, 319] width 157 height 24
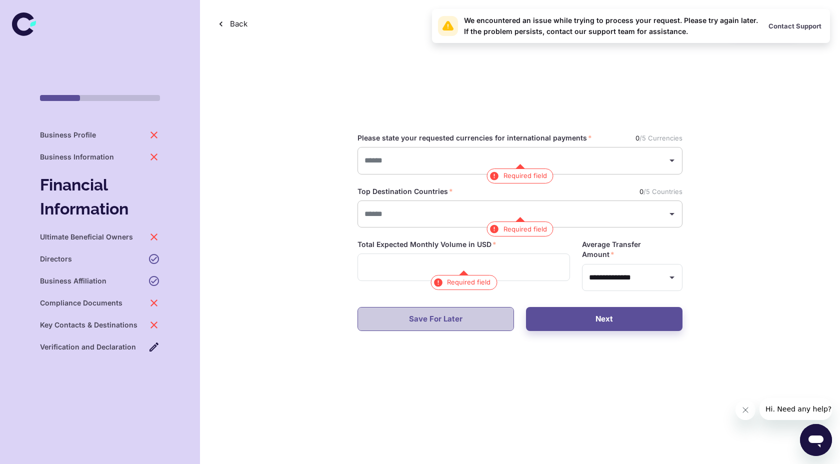
click at [465, 326] on button "Save for Later" at bounding box center [436, 319] width 157 height 24
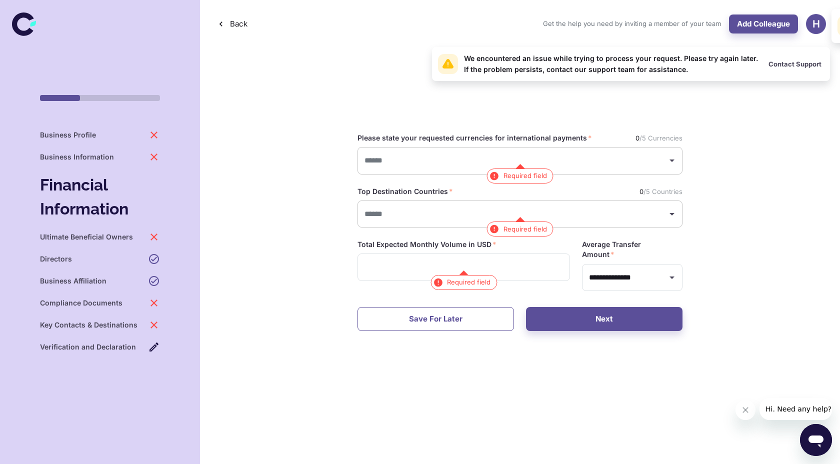
click at [465, 326] on button "Save for Later" at bounding box center [436, 319] width 157 height 24
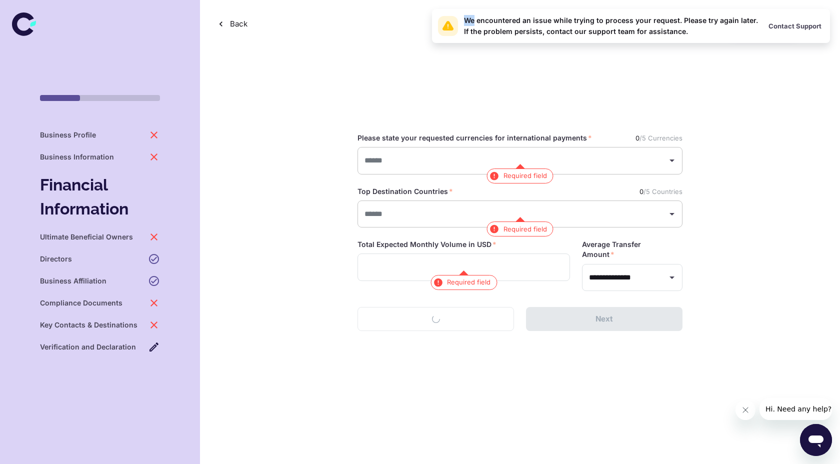
click at [465, 326] on div "Save for Later Next" at bounding box center [520, 319] width 325 height 24
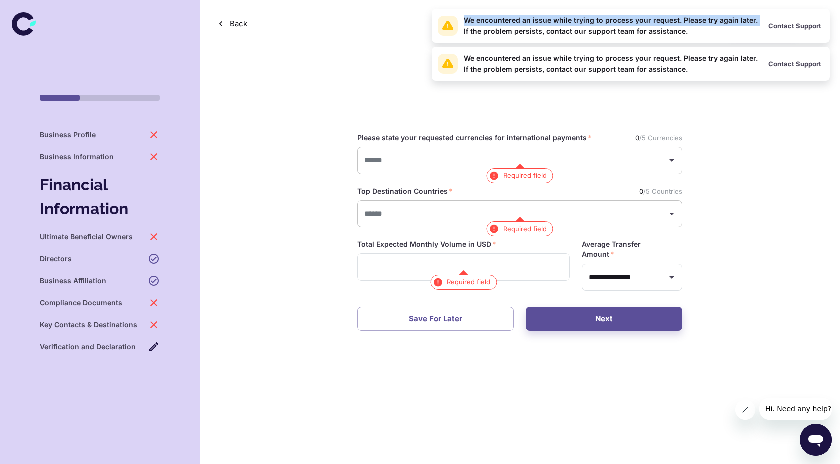
click at [21, 20] on icon at bounding box center [24, 24] width 24 height 24
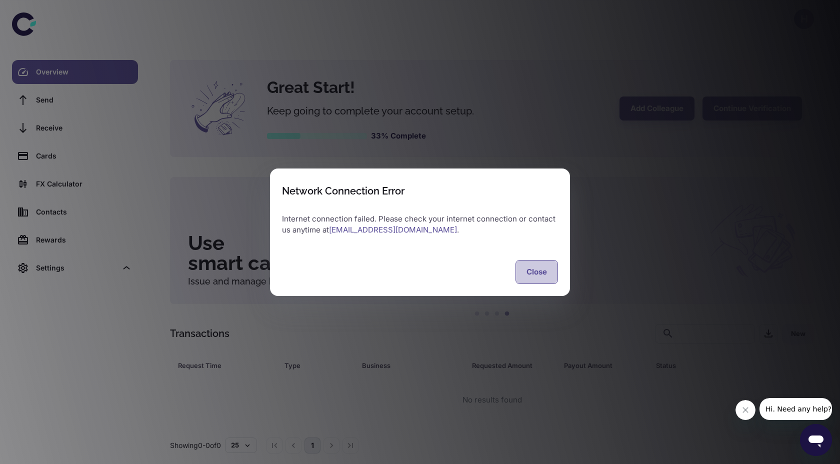
click at [534, 272] on button "Close" at bounding box center [537, 272] width 43 height 24
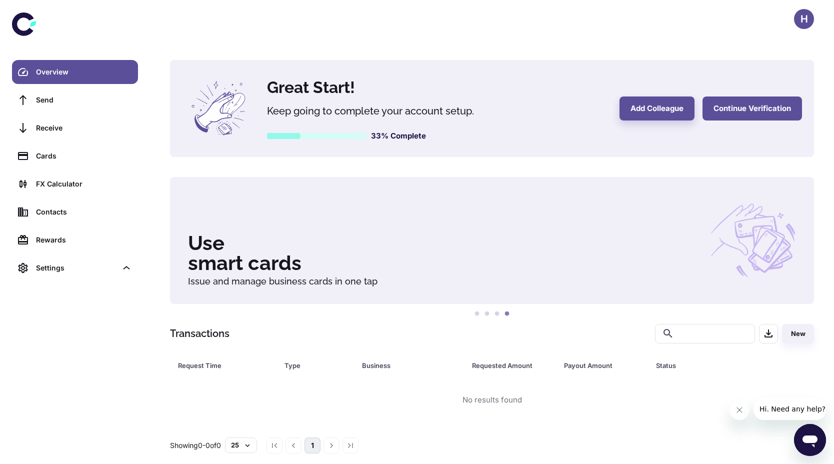
click at [720, 110] on button "Continue Verification" at bounding box center [753, 109] width 100 height 24
